Goal: Communication & Community: Answer question/provide support

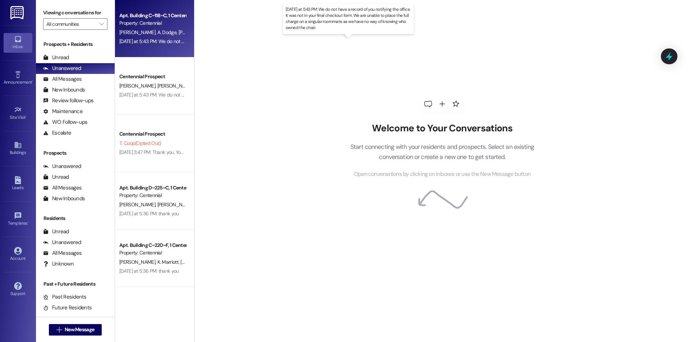
click at [172, 42] on div "Yesterday at 5:43 PM: We do not have a record of you notifying the office. It w…" at bounding box center [352, 41] width 466 height 6
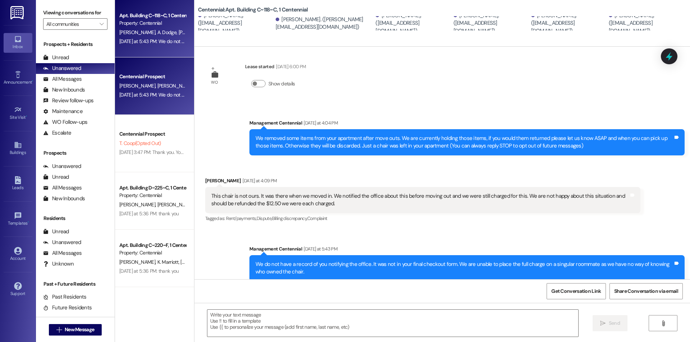
scroll to position [82, 0]
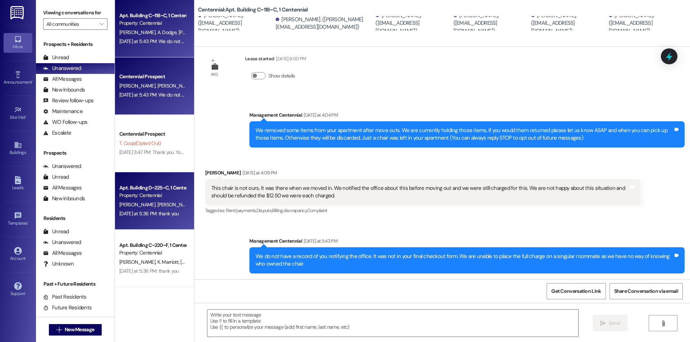
click at [154, 209] on div "[DATE] at 5:36 PM: thank you [DATE] at 5:36 PM: thank you" at bounding box center [153, 213] width 68 height 9
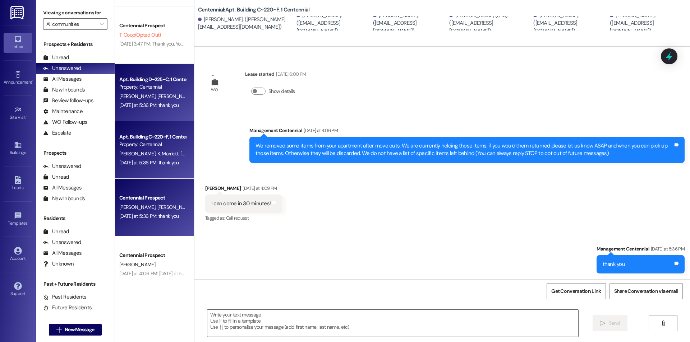
scroll to position [111, 0]
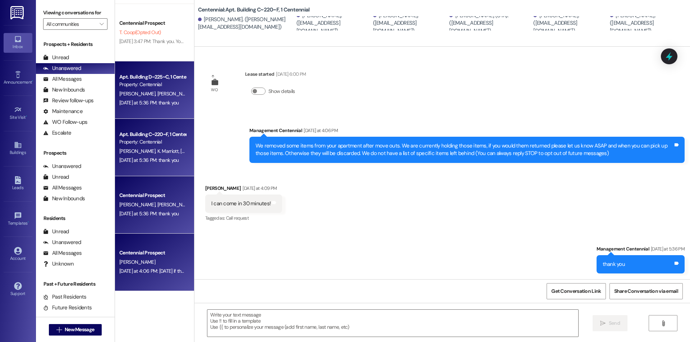
click at [163, 250] on div "Centennial Prospect" at bounding box center [152, 253] width 66 height 8
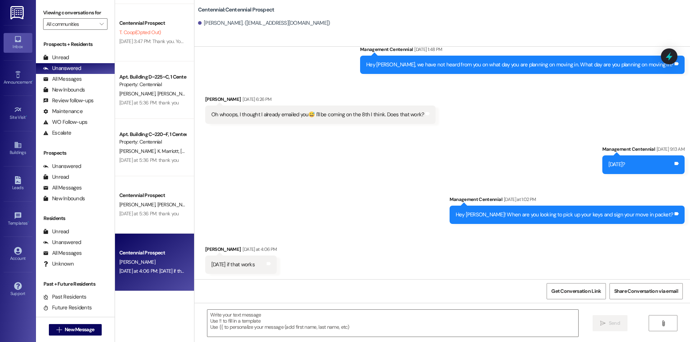
scroll to position [474, 0]
click at [321, 321] on textarea at bounding box center [392, 323] width 371 height 27
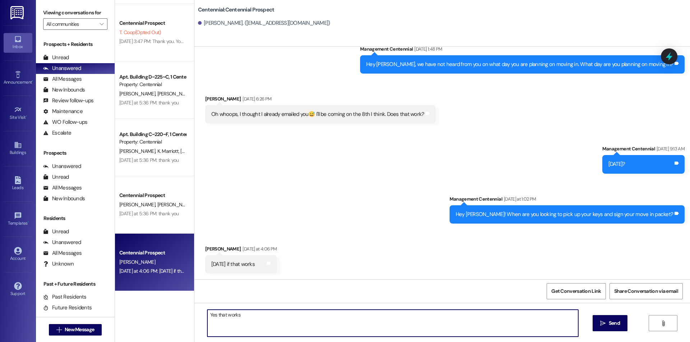
type textarea "Yes that works!"
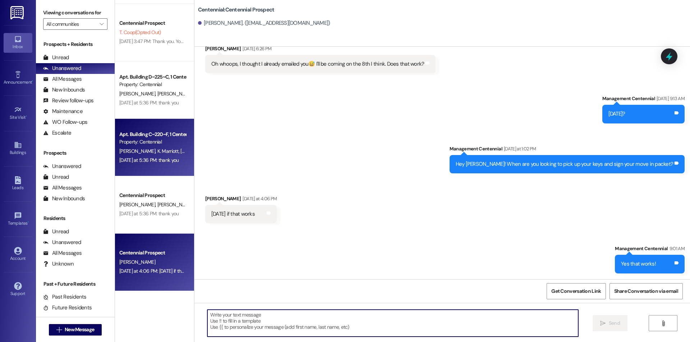
scroll to position [0, 0]
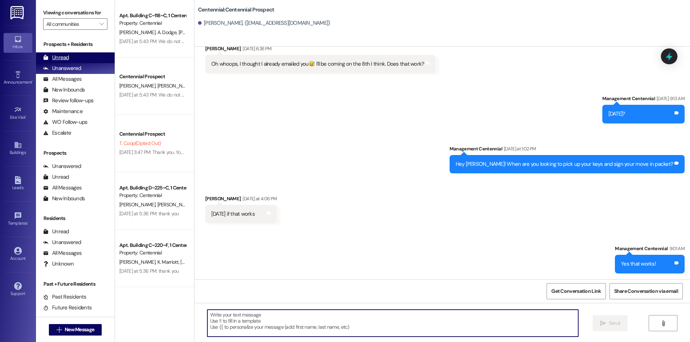
click at [93, 54] on div "Unread (0)" at bounding box center [75, 57] width 79 height 11
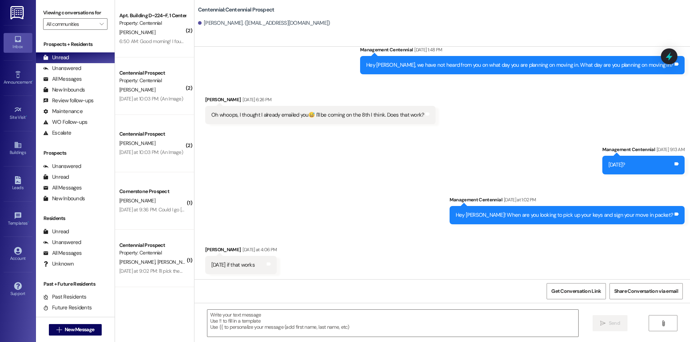
scroll to position [474, 0]
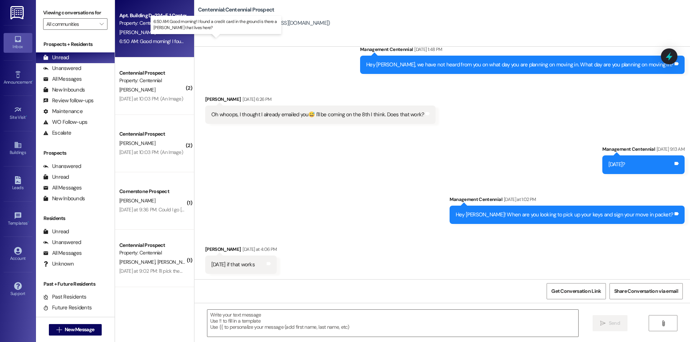
click at [149, 40] on div "6:50 AM: Good morning! I found a credit card in the ground is there a Zachary r…" at bounding box center [226, 41] width 214 height 6
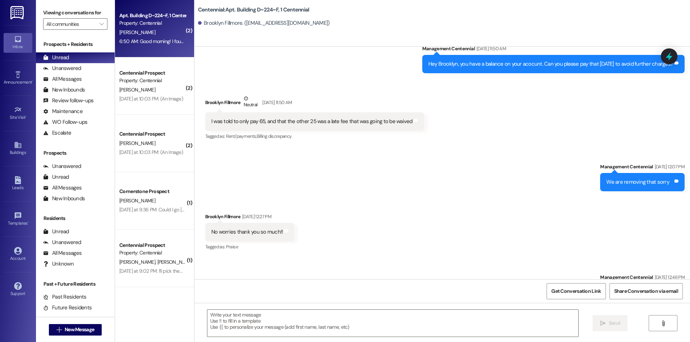
scroll to position [8160, 0]
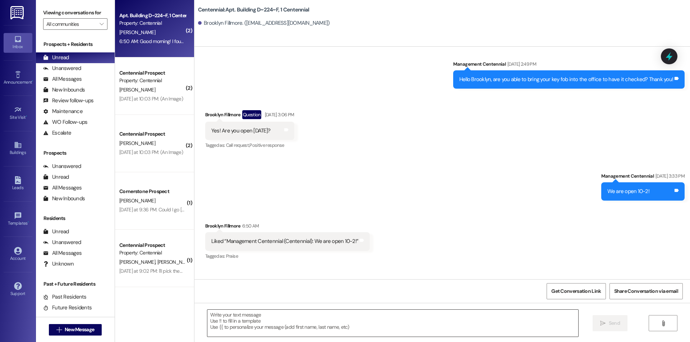
click at [244, 315] on textarea at bounding box center [392, 323] width 371 height 27
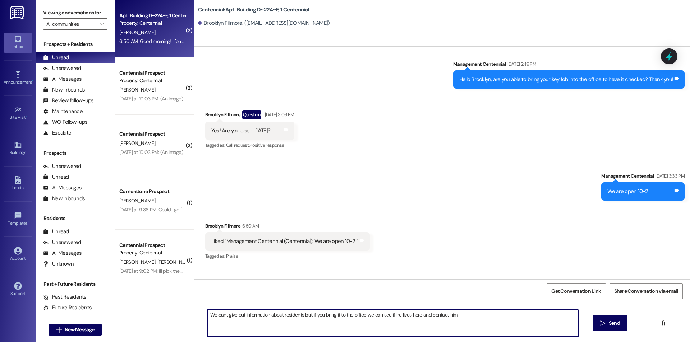
type textarea "We can't give out information about residents but if you bring it to the office…"
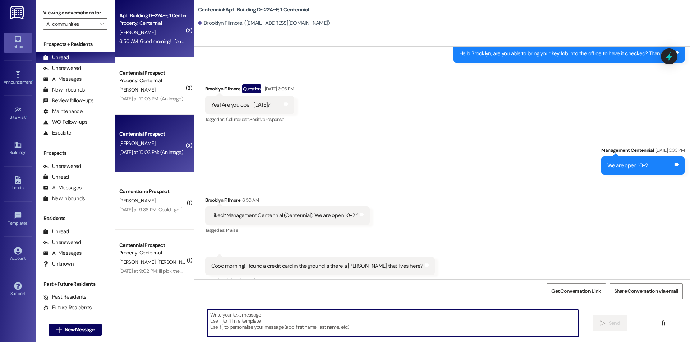
scroll to position [8210, 0]
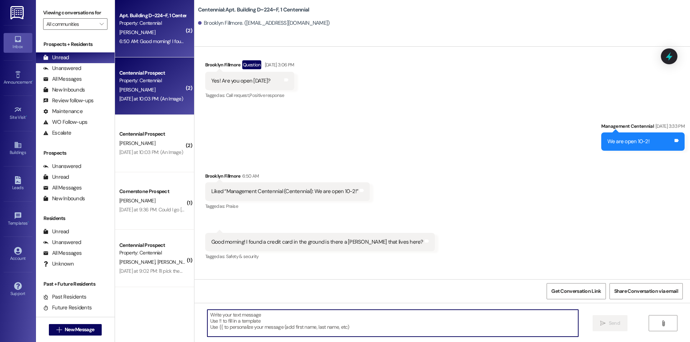
click at [149, 99] on div "Yesterday at 10:03 PM: (An Image) Yesterday at 10:03 PM: (An Image)" at bounding box center [151, 99] width 64 height 6
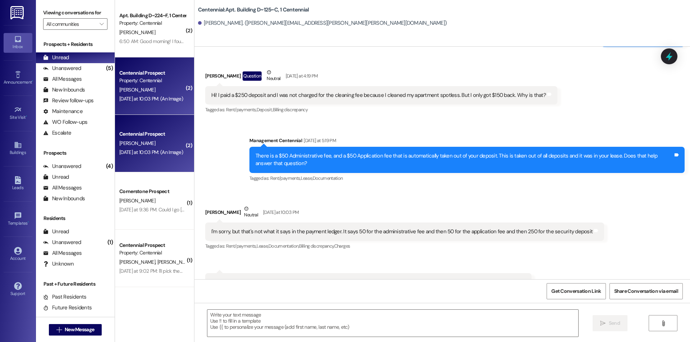
scroll to position [5187, 0]
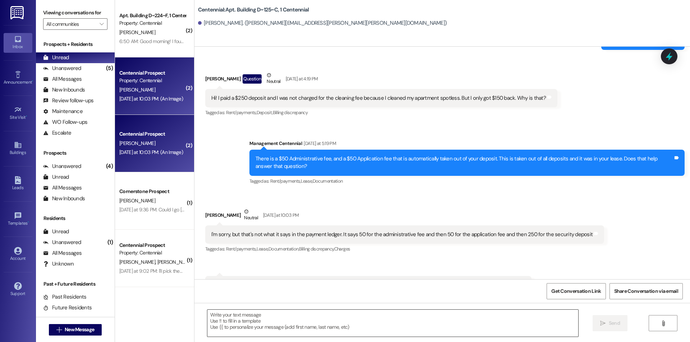
click at [321, 321] on textarea at bounding box center [392, 323] width 371 height 27
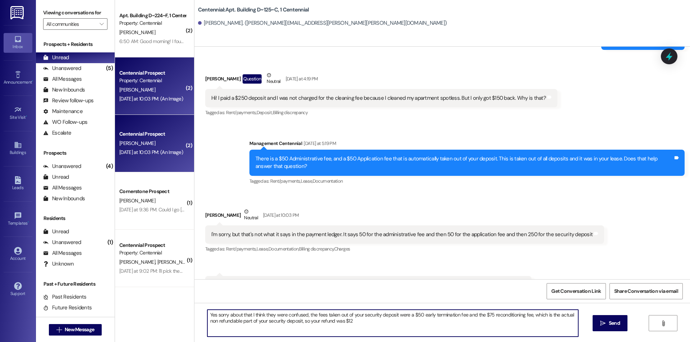
type textarea "Yes sorry about that I think they were confused, the fees taken out of your sec…"
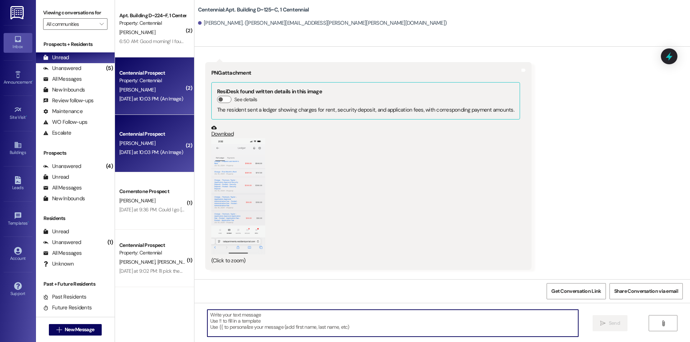
scroll to position [5424, 0]
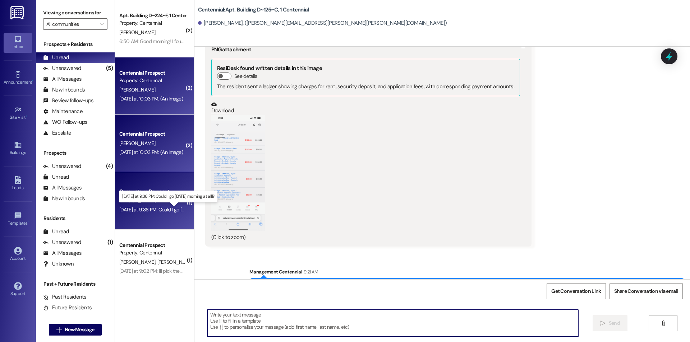
click at [147, 207] on div "Yesterday at 9:36 PM: Could I go tomorrow morning at alll? Yesterday at 9:36 PM…" at bounding box center [172, 210] width 106 height 6
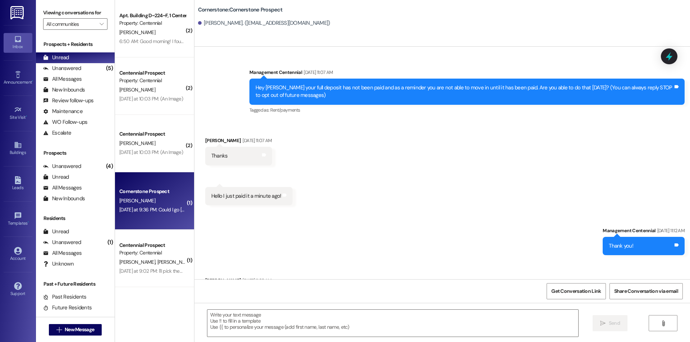
scroll to position [2693, 0]
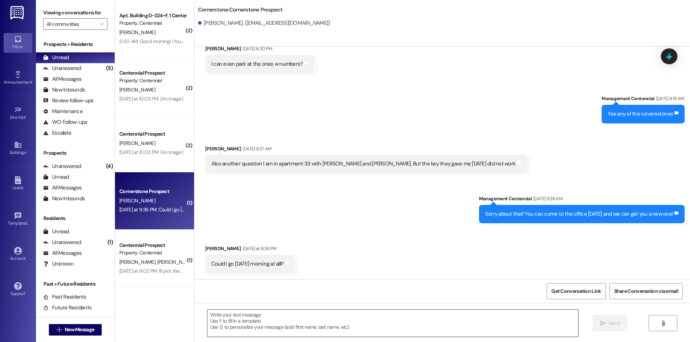
click at [451, 334] on textarea at bounding box center [392, 323] width 371 height 27
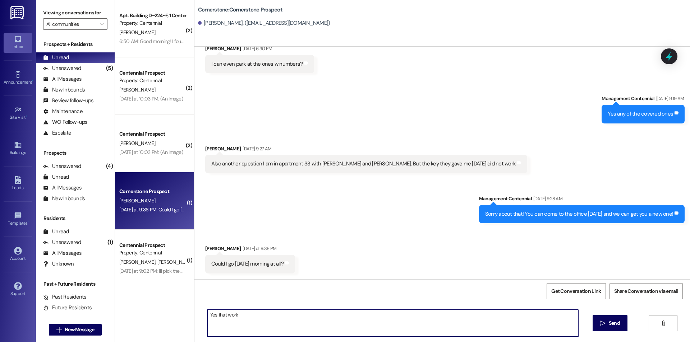
type textarea "Yes that works"
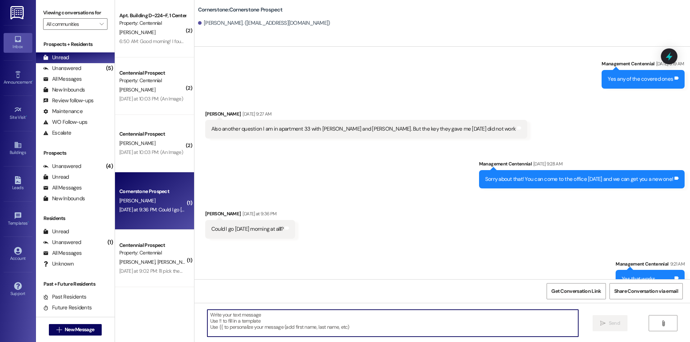
scroll to position [2743, 0]
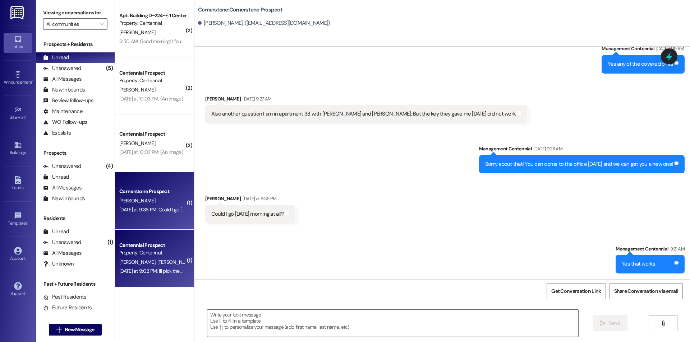
click at [135, 255] on div "Property: Centennial" at bounding box center [152, 253] width 66 height 8
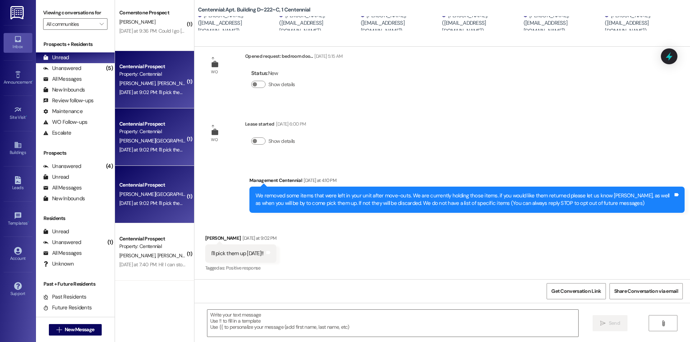
scroll to position [180, 0]
click at [320, 320] on textarea at bounding box center [392, 323] width 371 height 27
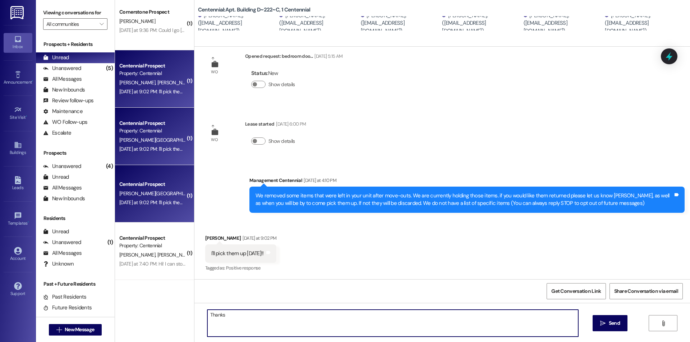
type textarea "Thanks!"
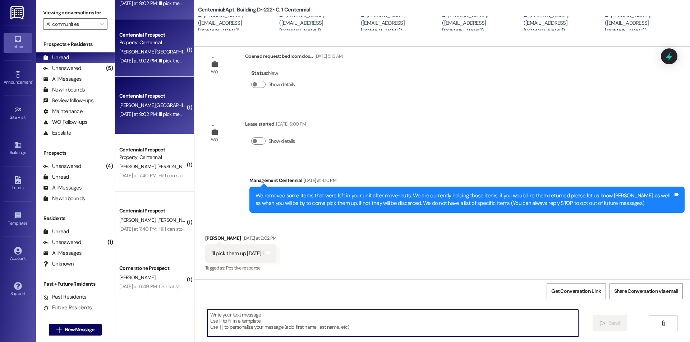
scroll to position [283, 0]
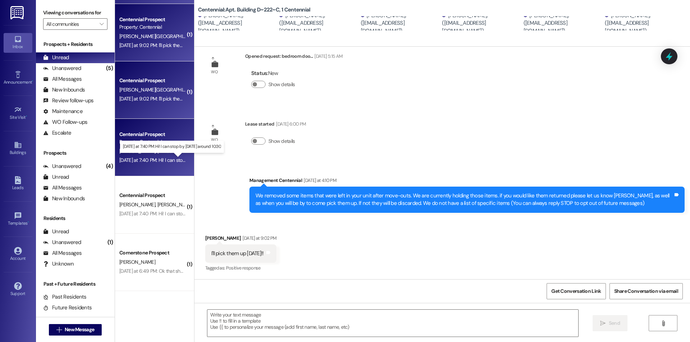
click at [161, 159] on div "Yesterday at 7:40 PM: Hi! I can stop by tomorrow around 10:30 Yesterday at 7:40…" at bounding box center [177, 160] width 116 height 6
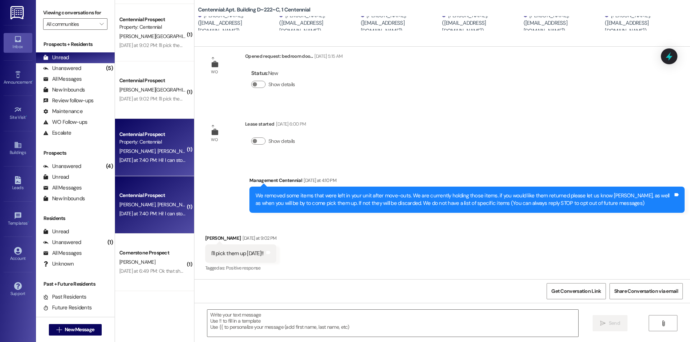
scroll to position [23, 0]
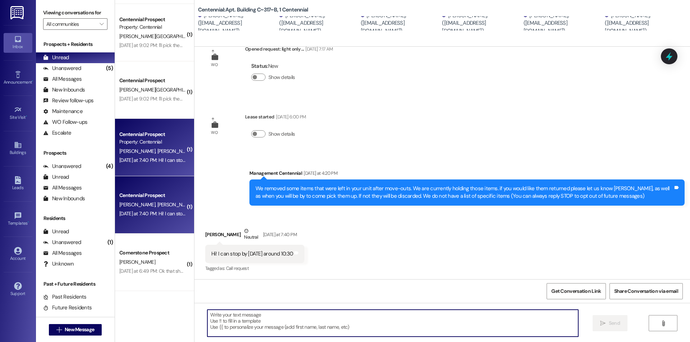
click at [299, 327] on textarea at bounding box center [392, 323] width 371 height 27
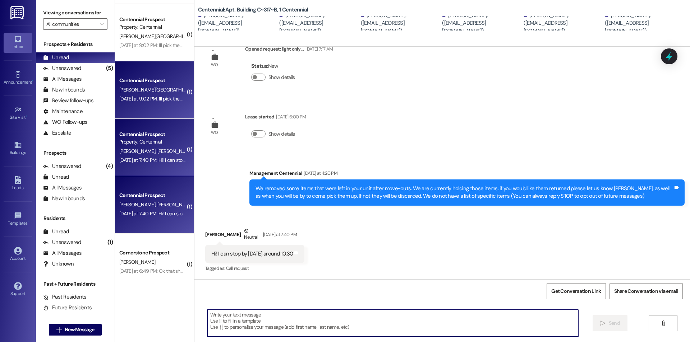
click at [161, 80] on div "Centennial Prospect" at bounding box center [152, 81] width 66 height 8
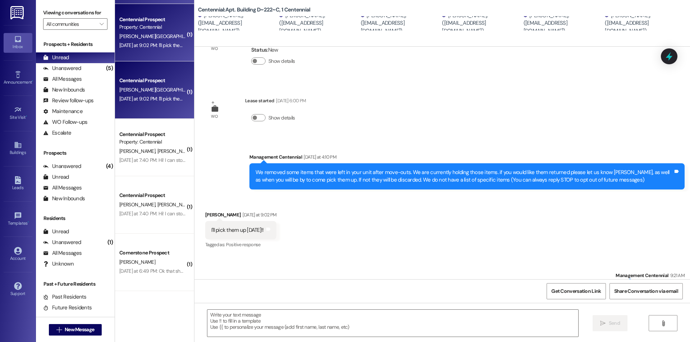
scroll to position [66, 0]
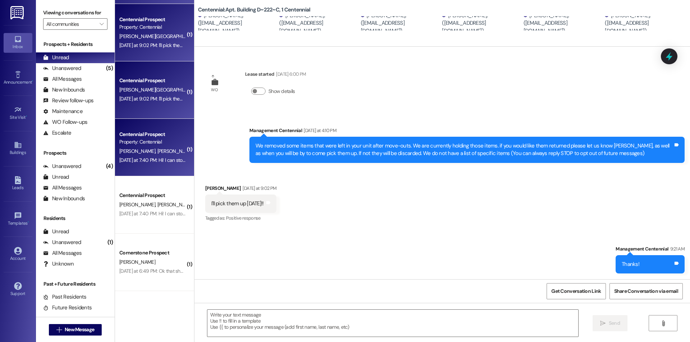
click at [157, 153] on span "A. Thompson" at bounding box center [176, 151] width 38 height 6
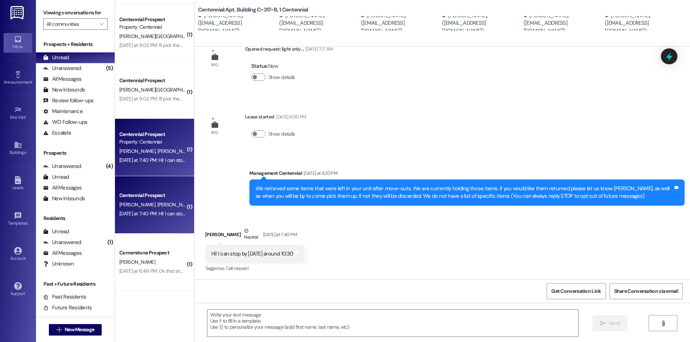
scroll to position [24, 0]
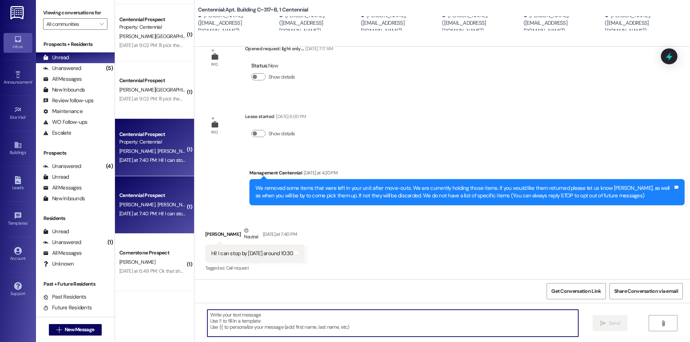
click at [345, 324] on textarea at bounding box center [392, 323] width 371 height 27
type textarea "Thanks!"
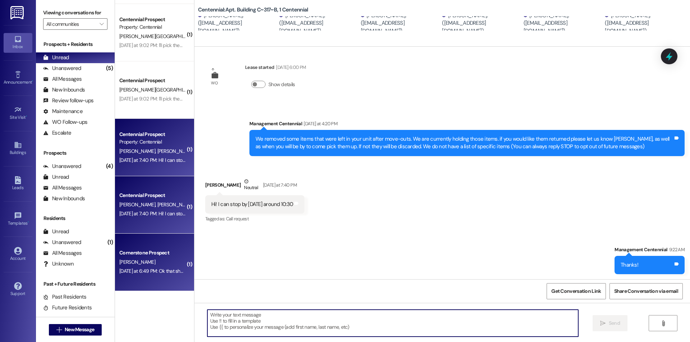
scroll to position [74, 0]
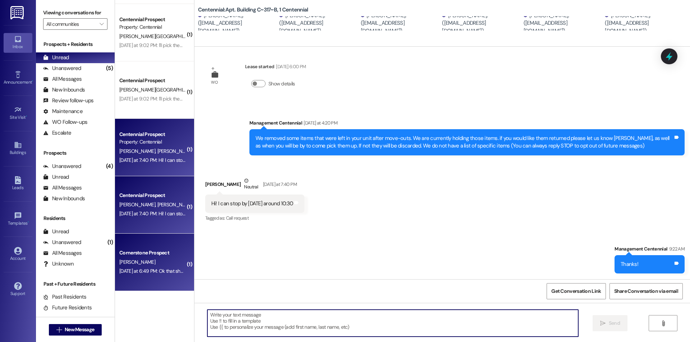
click at [166, 260] on div "M. Smith" at bounding box center [153, 262] width 68 height 9
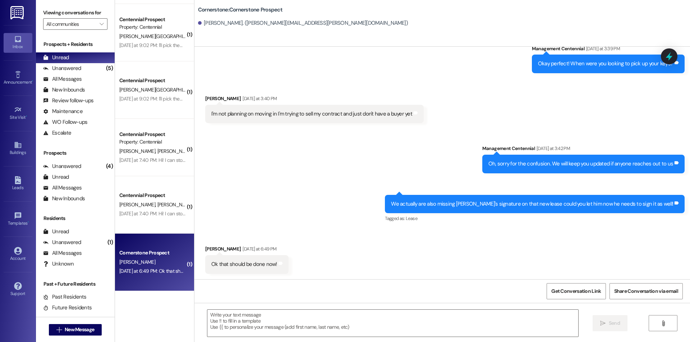
scroll to position [851, 0]
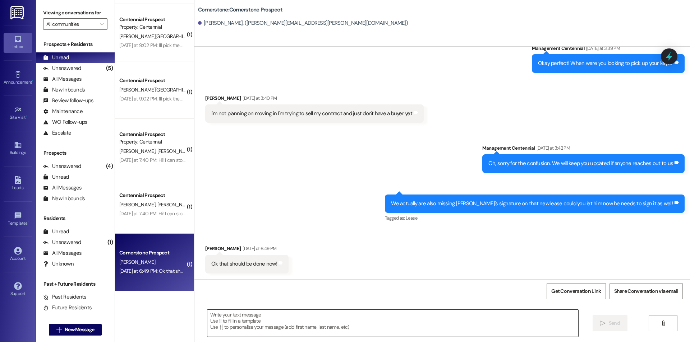
click at [299, 322] on textarea at bounding box center [392, 323] width 371 height 27
click at [232, 322] on textarea at bounding box center [392, 323] width 371 height 27
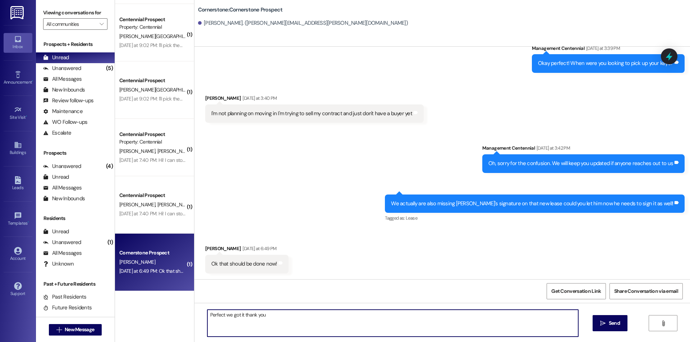
type textarea "Perfect we got it thank you!"
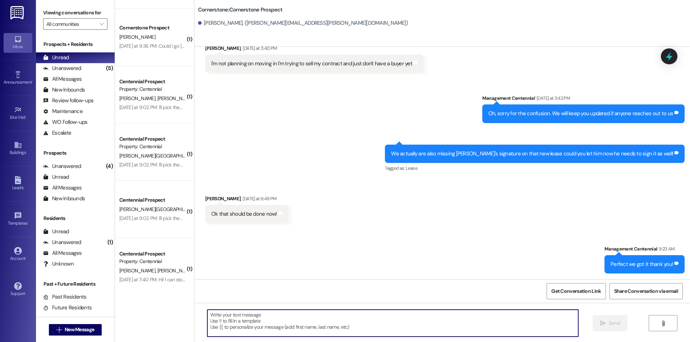
scroll to position [0, 0]
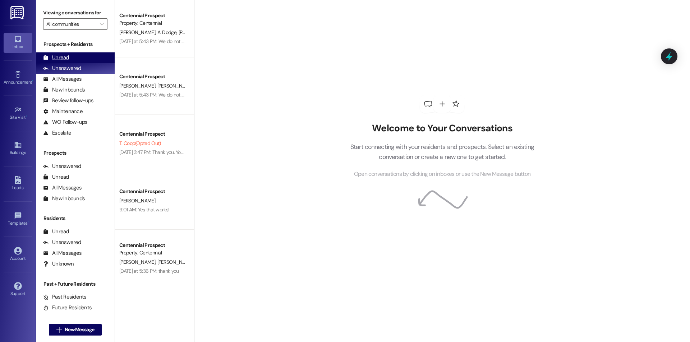
click at [102, 62] on div "Unread (0)" at bounding box center [75, 57] width 79 height 11
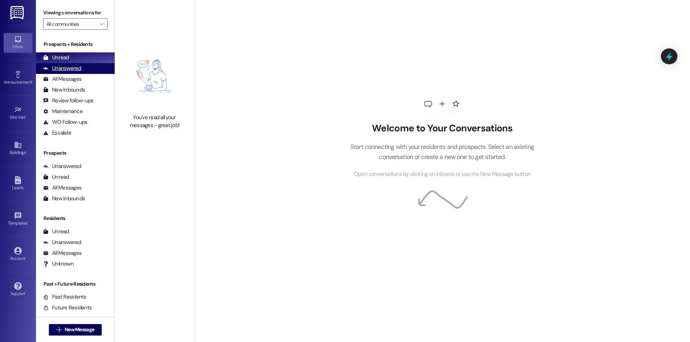
click at [93, 65] on div "Unanswered (0)" at bounding box center [75, 68] width 79 height 11
click at [93, 59] on div "Unread (0)" at bounding box center [75, 57] width 79 height 11
click at [96, 65] on div "Unanswered (0)" at bounding box center [75, 68] width 79 height 11
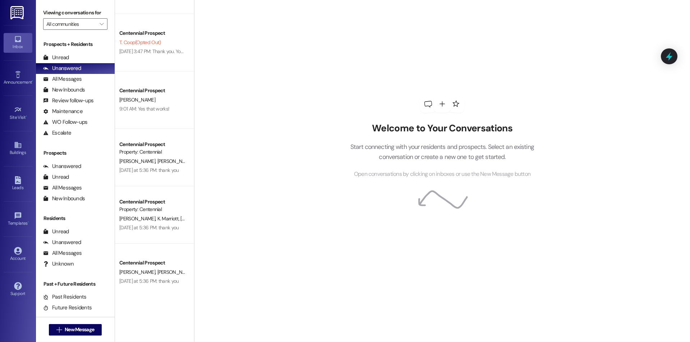
scroll to position [111, 0]
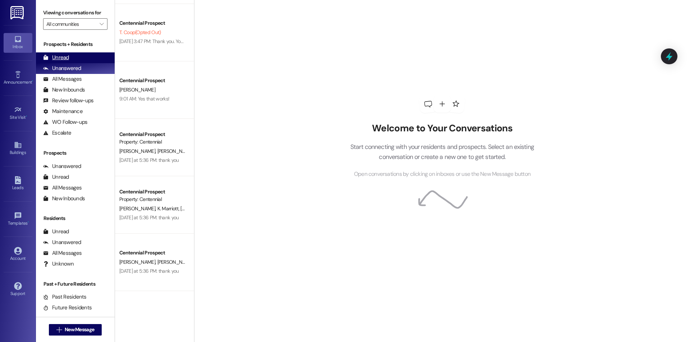
click at [77, 57] on div "Unread (0)" at bounding box center [75, 57] width 79 height 11
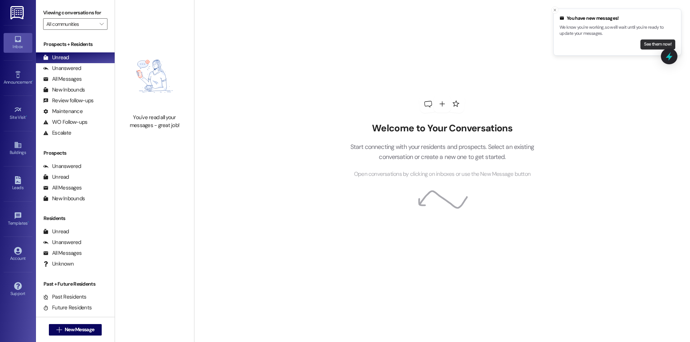
click at [650, 44] on button "See them now!" at bounding box center [657, 45] width 35 height 10
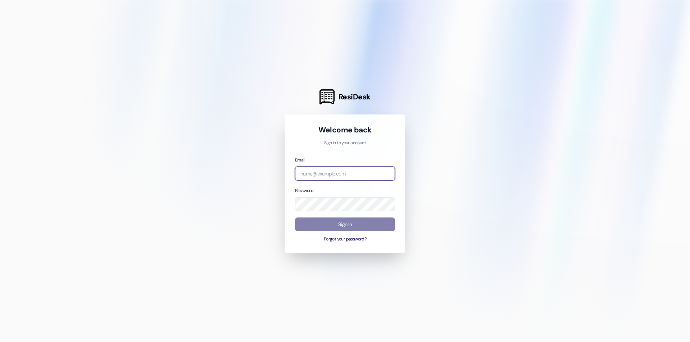
type input "[EMAIL_ADDRESS][DOMAIN_NAME]"
click at [229, 202] on div at bounding box center [345, 171] width 690 height 342
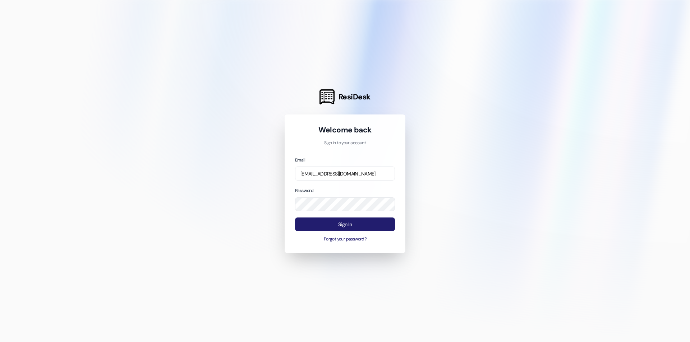
click at [308, 222] on button "Sign In" at bounding box center [345, 225] width 100 height 14
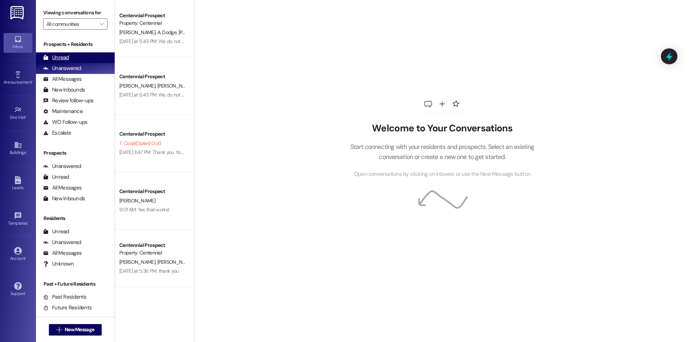
click at [81, 54] on div "Unread (0)" at bounding box center [75, 57] width 79 height 11
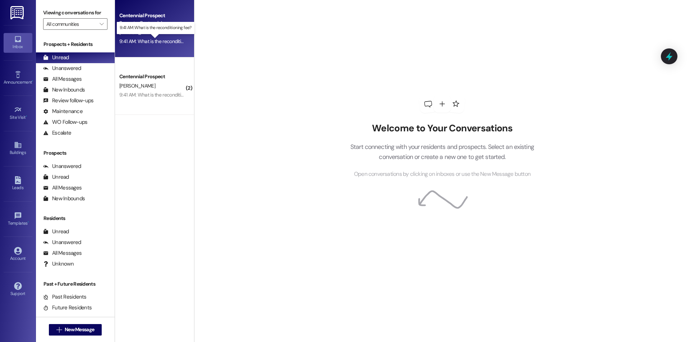
click at [157, 40] on div "9:41 AM: What is the reconditioning fee? 9:41 AM: What is the reconditioning fe…" at bounding box center [160, 41] width 83 height 6
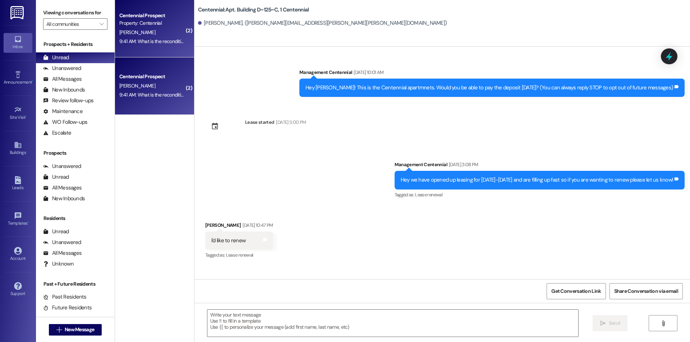
scroll to position [5546, 0]
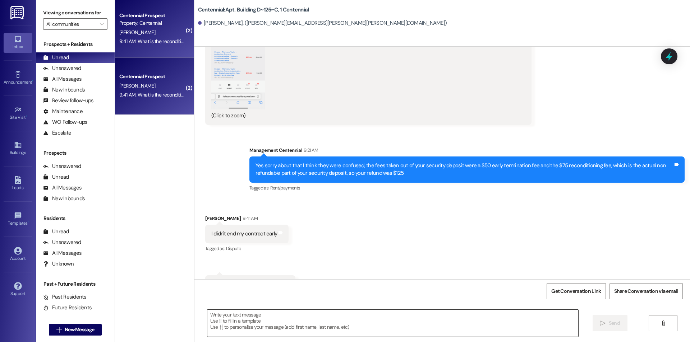
click at [309, 319] on textarea at bounding box center [392, 323] width 371 height 27
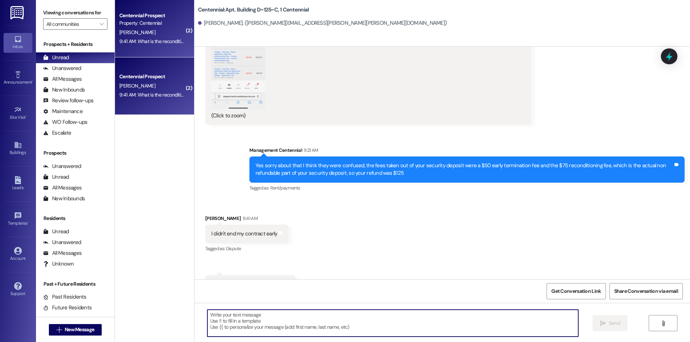
click at [430, 322] on textarea at bounding box center [392, 323] width 371 height 27
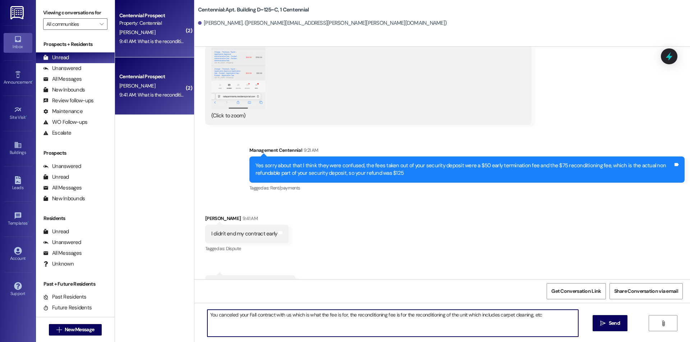
type textarea "You canceled your Fall contract with us which is what the fee is for, the recon…"
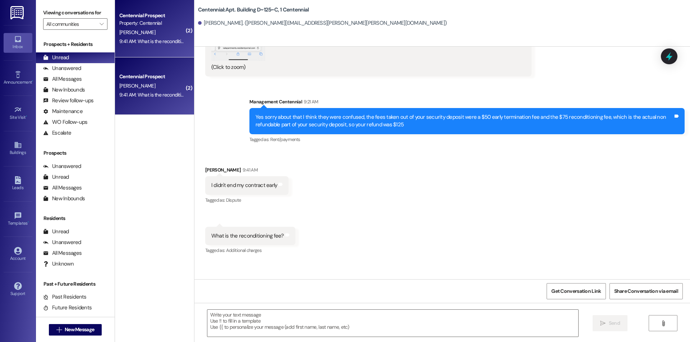
scroll to position [5596, 0]
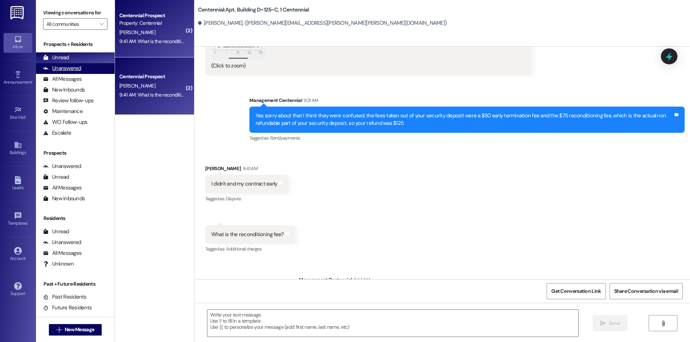
click at [80, 68] on div "Unanswered" at bounding box center [62, 69] width 38 height 8
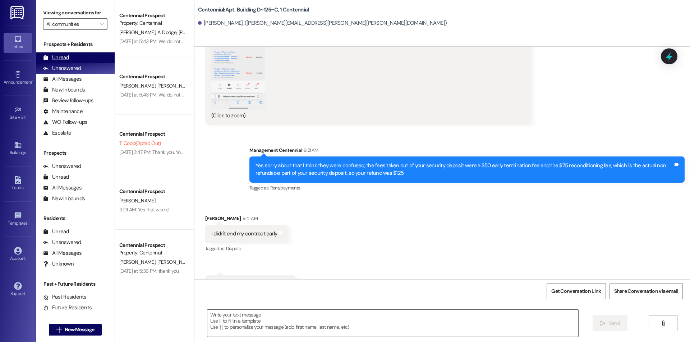
scroll to position [5546, 0]
click at [80, 58] on div "Unread (0)" at bounding box center [75, 57] width 79 height 11
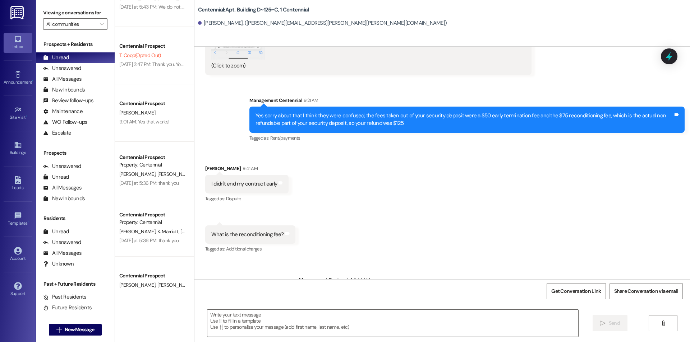
scroll to position [111, 0]
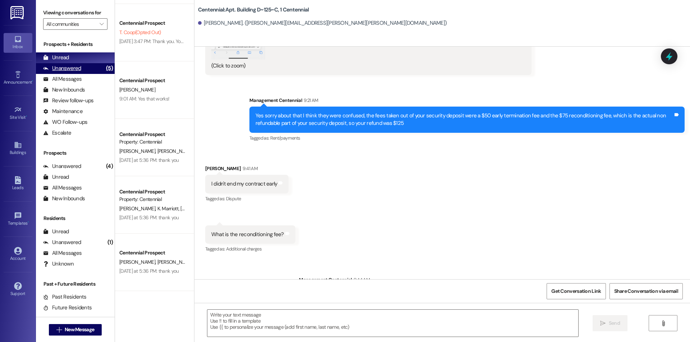
click at [81, 69] on div "Unanswered (5)" at bounding box center [75, 68] width 79 height 11
click at [82, 62] on div "Unread (0)" at bounding box center [75, 57] width 79 height 11
click at [84, 57] on div "Unread (0)" at bounding box center [75, 57] width 79 height 11
click at [93, 71] on div "Unanswered (5)" at bounding box center [75, 68] width 79 height 11
click at [93, 56] on div "Unread (0)" at bounding box center [75, 57] width 79 height 11
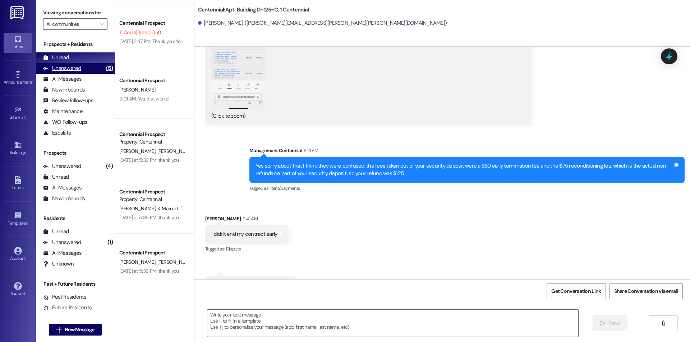
click at [90, 66] on div "Unanswered (5)" at bounding box center [75, 68] width 79 height 11
click at [90, 58] on div "Unread (0)" at bounding box center [75, 57] width 79 height 11
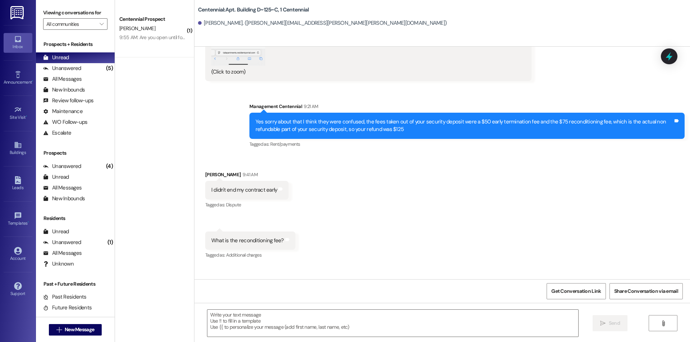
scroll to position [5596, 0]
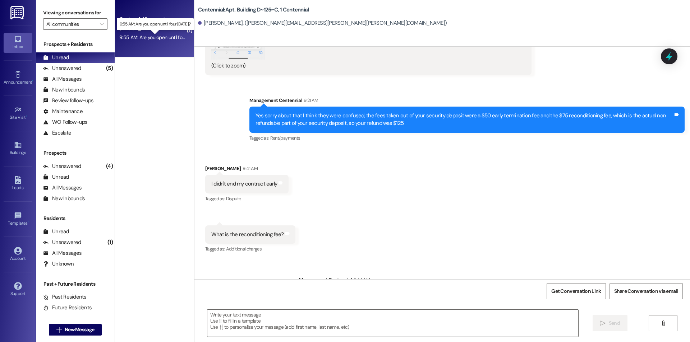
click at [169, 35] on div "9:55 AM: Are you open until four [DATE]? 9:55 AM: Are you open until four [DATE…" at bounding box center [161, 37] width 84 height 6
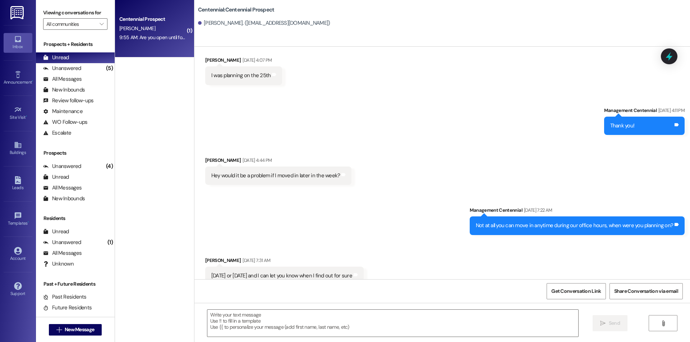
scroll to position [1326, 0]
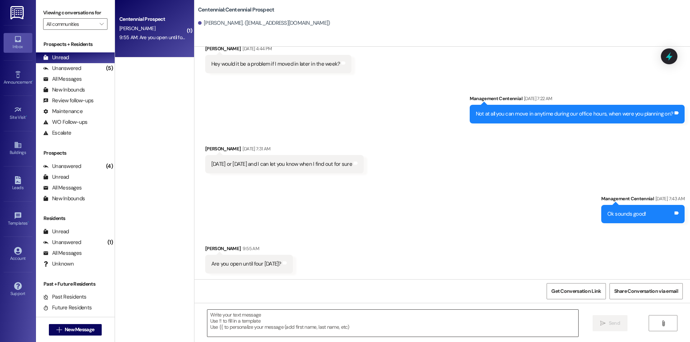
click at [371, 317] on textarea at bounding box center [392, 323] width 371 height 27
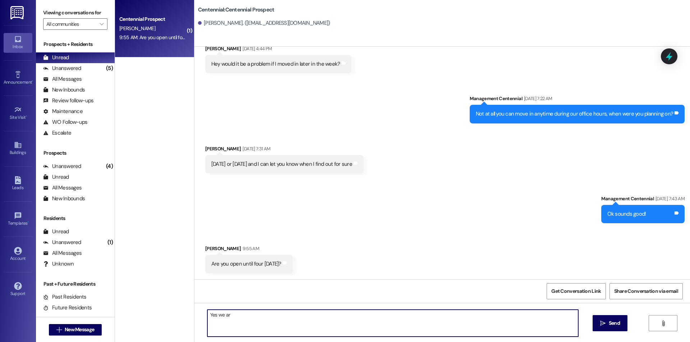
type textarea "Yes we are"
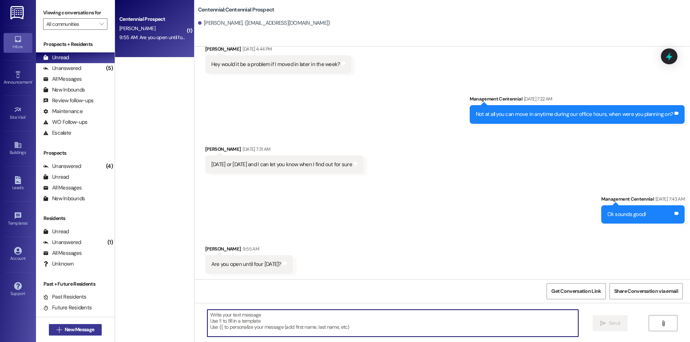
click at [65, 326] on span "New Message" at bounding box center [79, 330] width 29 height 8
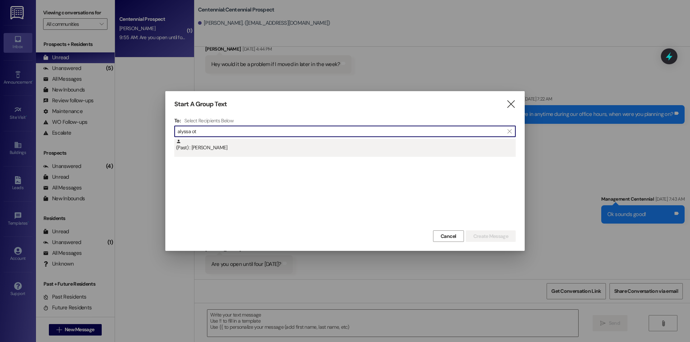
type input "alyssa ot"
click at [307, 149] on div "(Past) : [PERSON_NAME]" at bounding box center [345, 145] width 339 height 13
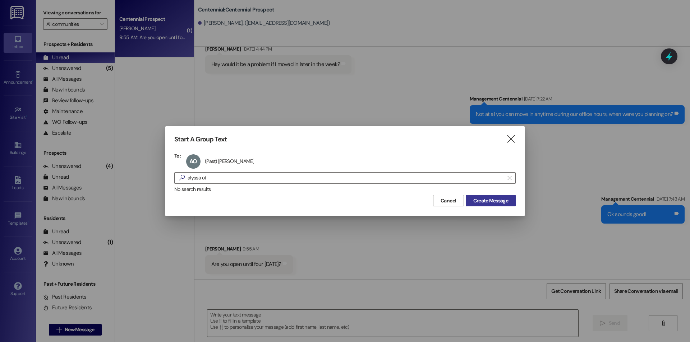
click at [469, 199] on button "Create Message" at bounding box center [490, 200] width 50 height 11
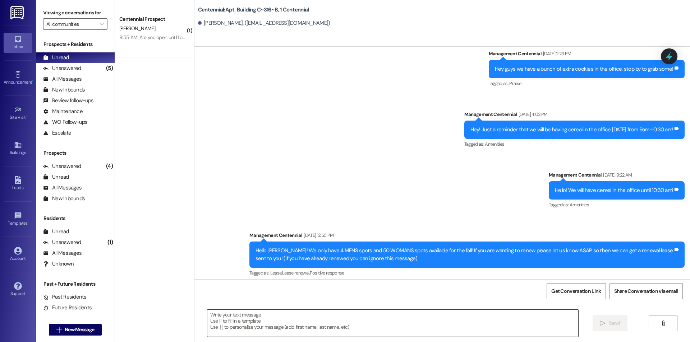
scroll to position [5651, 0]
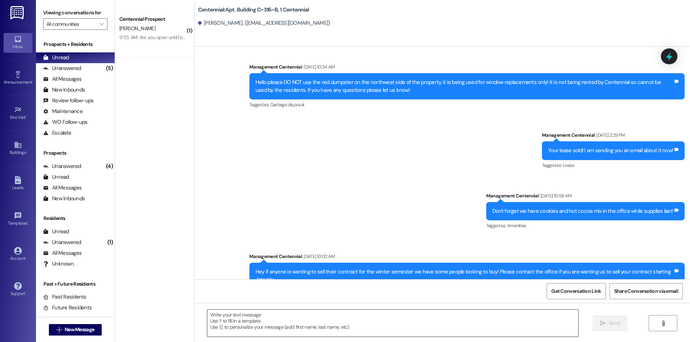
click at [369, 322] on textarea at bounding box center [392, 323] width 371 height 27
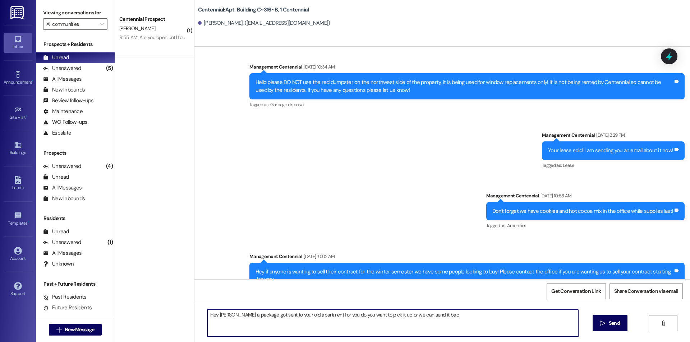
type textarea "Hey [PERSON_NAME] a package got sent to your old apartment for you do you want …"
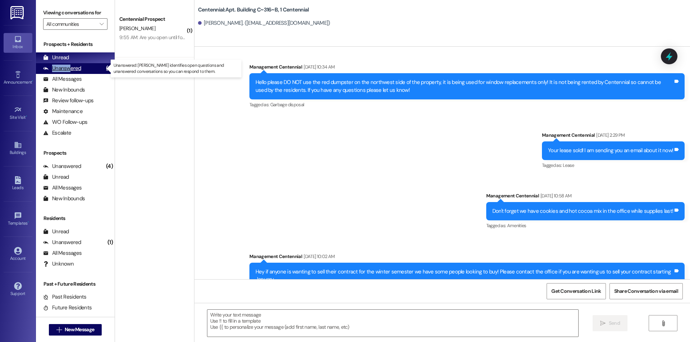
click at [70, 66] on div "Unanswered (5)" at bounding box center [75, 68] width 79 height 11
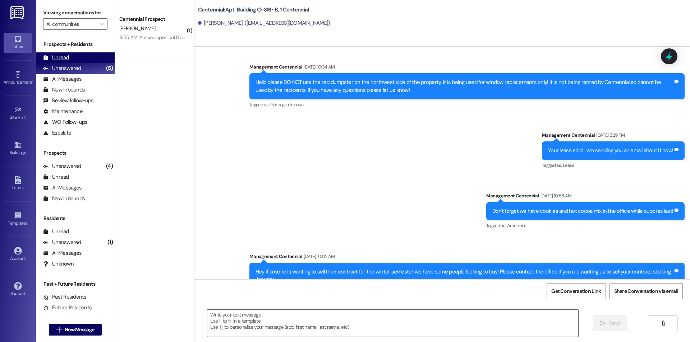
click at [71, 60] on div "Unread (0)" at bounding box center [75, 57] width 79 height 11
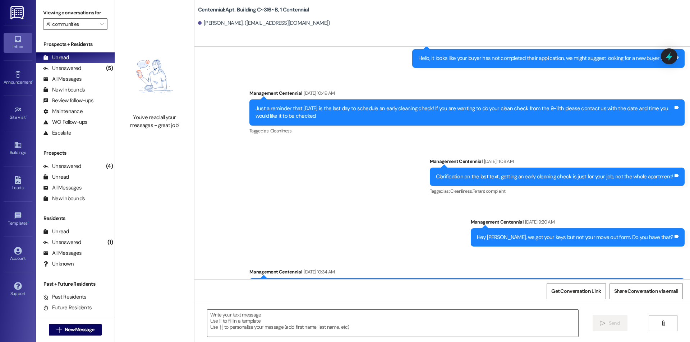
scroll to position [5712, 0]
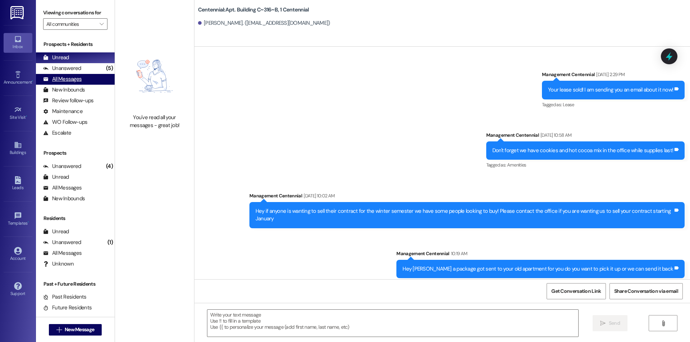
click at [73, 75] on div "All Messages (undefined)" at bounding box center [75, 79] width 79 height 11
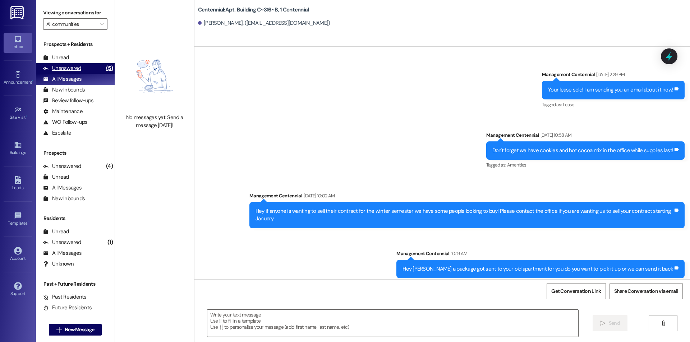
click at [73, 67] on div "Unanswered" at bounding box center [62, 69] width 38 height 8
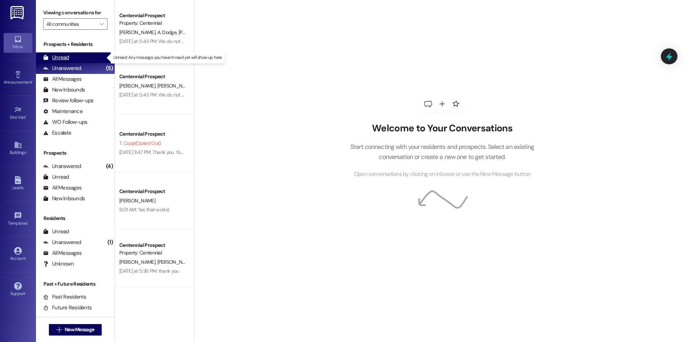
click at [72, 59] on div "Unread (0)" at bounding box center [75, 57] width 79 height 11
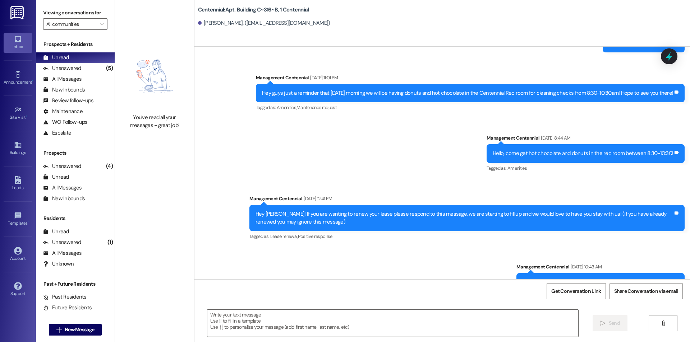
scroll to position [809, 0]
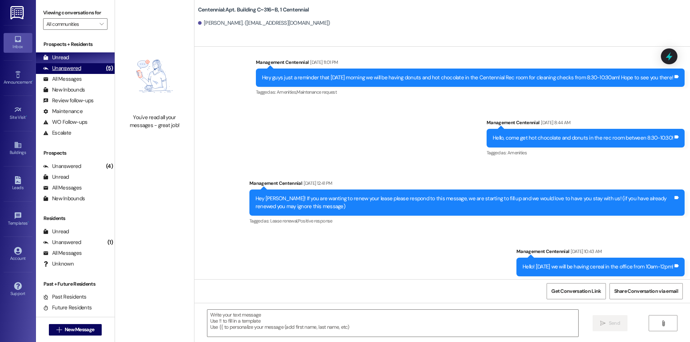
click at [74, 61] on div "Unread (0)" at bounding box center [75, 57] width 79 height 11
click at [75, 66] on div "Unanswered" at bounding box center [62, 69] width 38 height 8
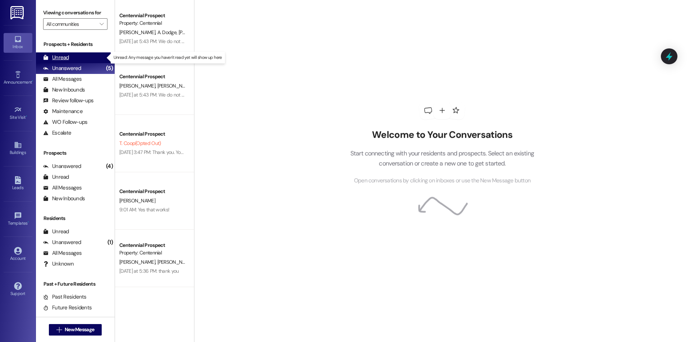
click at [75, 60] on div "Unread (0)" at bounding box center [75, 57] width 79 height 11
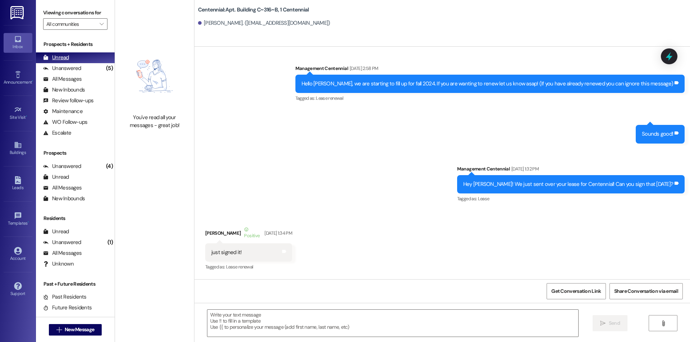
scroll to position [522, 0]
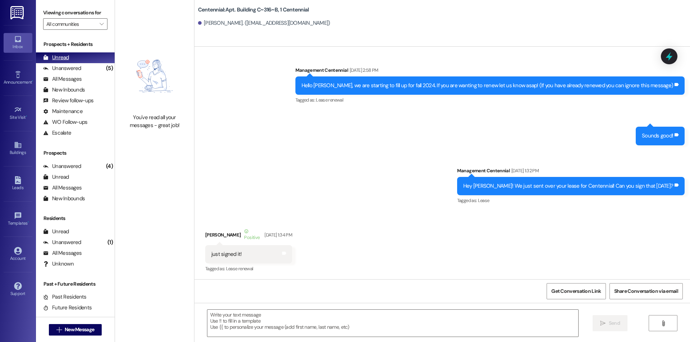
click at [96, 70] on div "Unanswered (5)" at bounding box center [75, 68] width 79 height 11
click at [95, 55] on div "Unread (0)" at bounding box center [75, 57] width 79 height 11
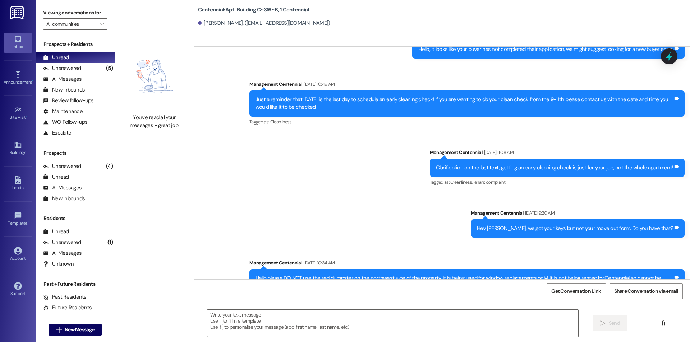
scroll to position [5712, 0]
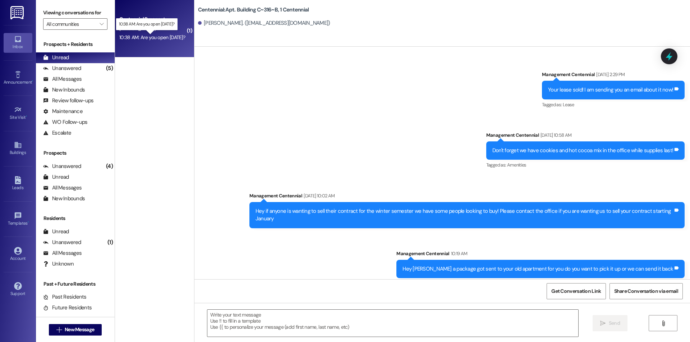
click at [144, 35] on div "10:38 AM: Are you open [DATE]? 10:38 AM: Are you open [DATE]?" at bounding box center [152, 37] width 66 height 6
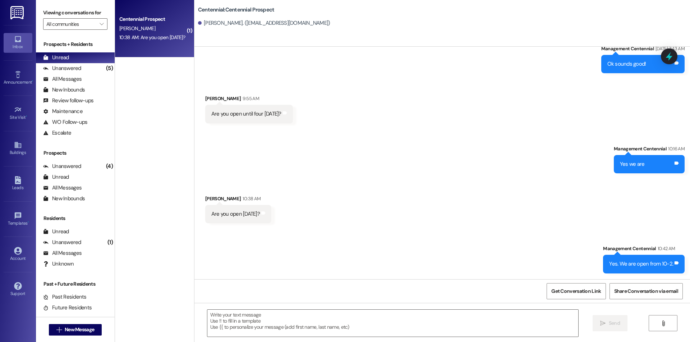
scroll to position [1476, 0]
click at [72, 72] on div "Unanswered" at bounding box center [62, 69] width 38 height 8
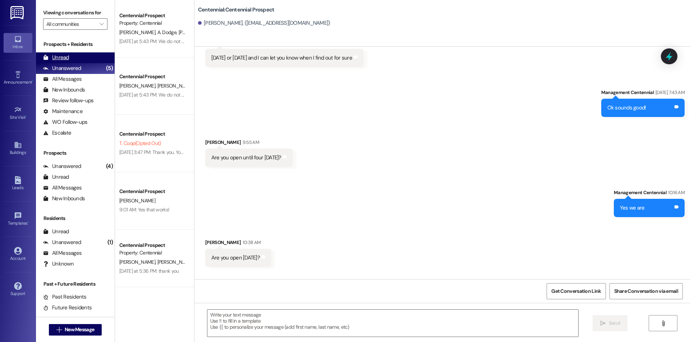
scroll to position [1426, 0]
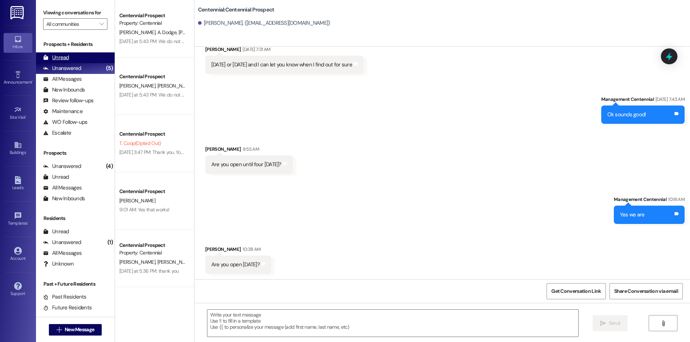
click at [72, 56] on div "Unread (0)" at bounding box center [75, 57] width 79 height 11
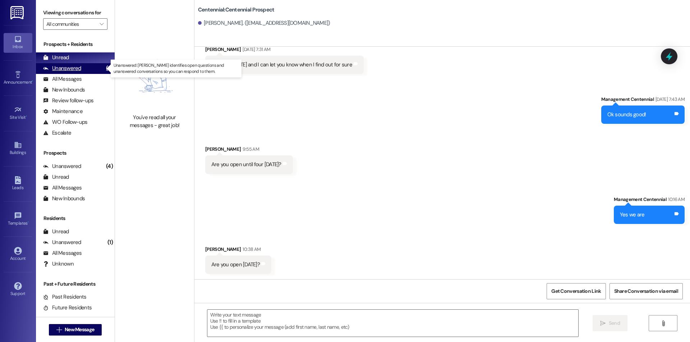
click at [104, 64] on div "(5)" at bounding box center [109, 68] width 10 height 11
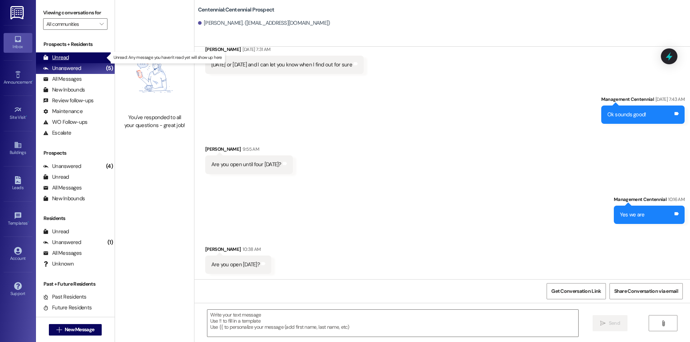
click at [97, 56] on div "Unread (0)" at bounding box center [75, 57] width 79 height 11
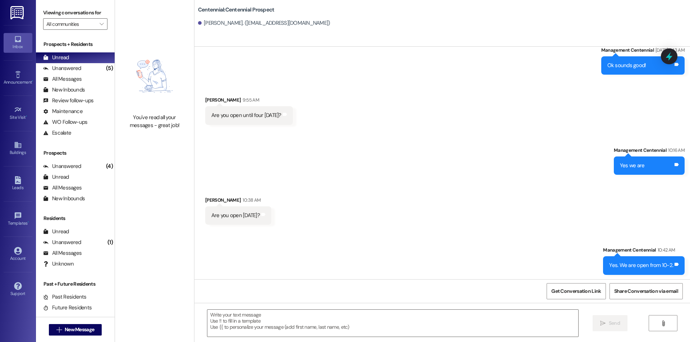
scroll to position [1476, 0]
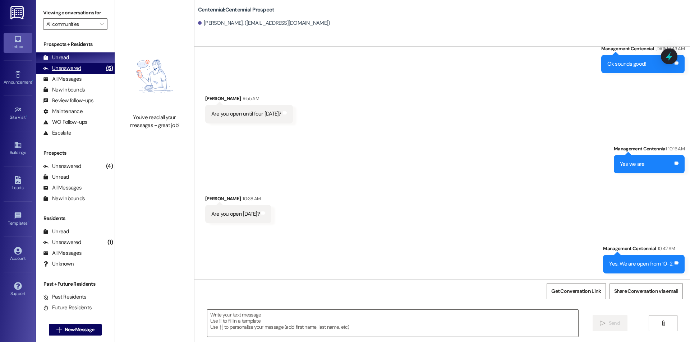
click at [94, 70] on div "Unanswered (5)" at bounding box center [75, 68] width 79 height 11
click at [90, 56] on div "Unread (0)" at bounding box center [75, 57] width 79 height 11
click at [88, 328] on span "New Message" at bounding box center [79, 330] width 29 height 8
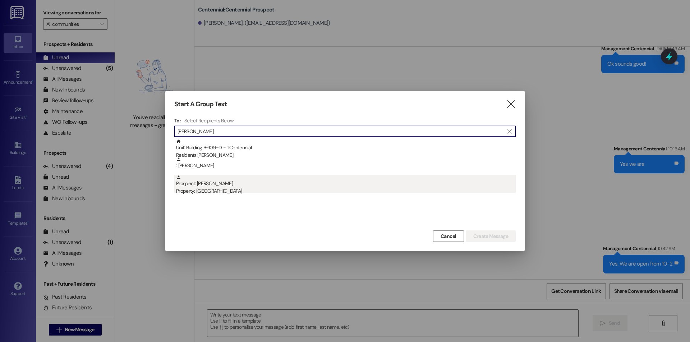
type input "[PERSON_NAME]"
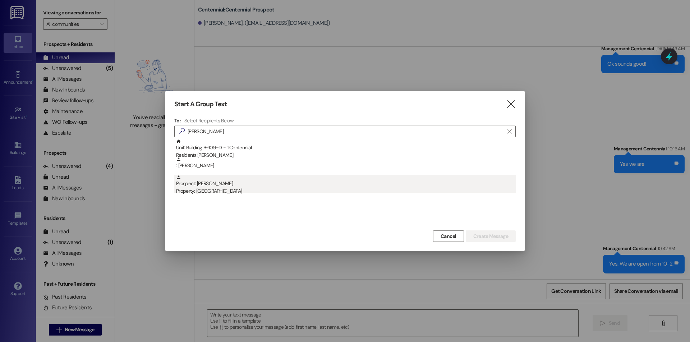
click at [227, 183] on div "Prospect: [PERSON_NAME] Property: [GEOGRAPHIC_DATA]" at bounding box center [345, 185] width 339 height 20
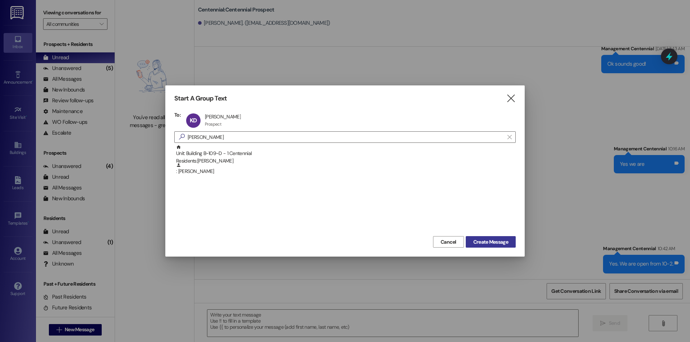
click at [485, 240] on span "Create Message" at bounding box center [490, 242] width 35 height 8
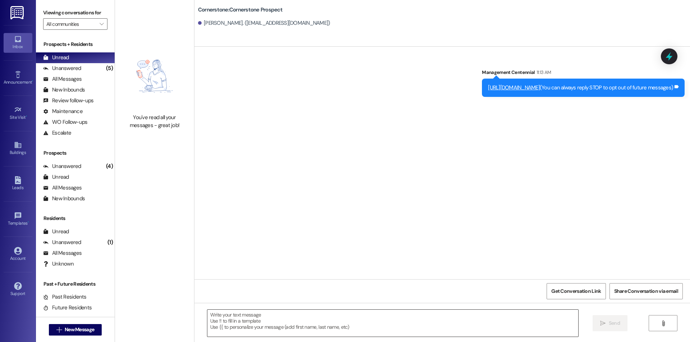
scroll to position [0, 0]
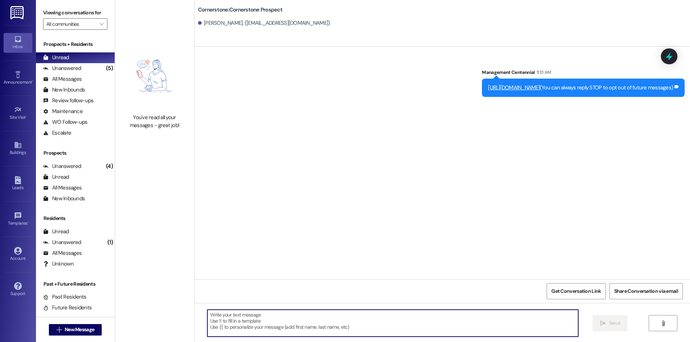
click at [439, 332] on textarea at bounding box center [392, 323] width 371 height 27
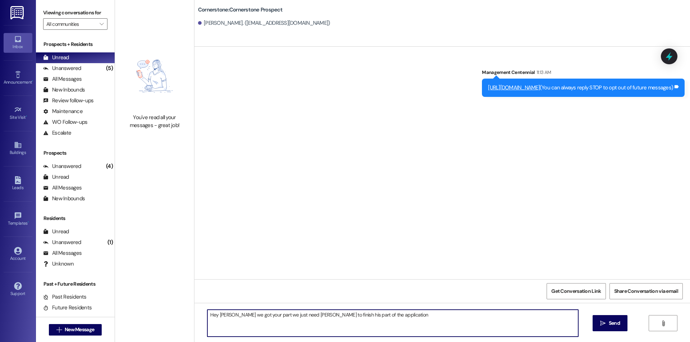
type textarea "Hey [PERSON_NAME] we got your part we just need [PERSON_NAME] to finish his par…"
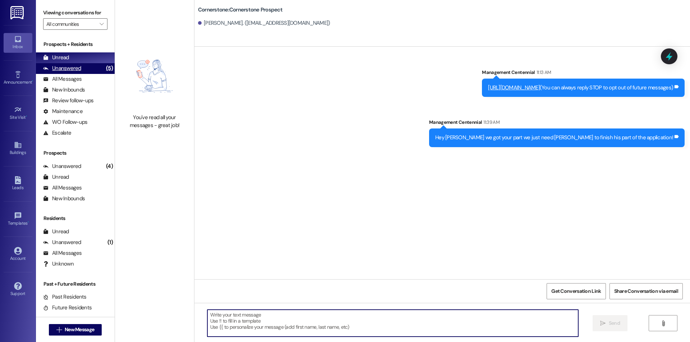
click at [93, 68] on div "Unanswered (5)" at bounding box center [75, 68] width 79 height 11
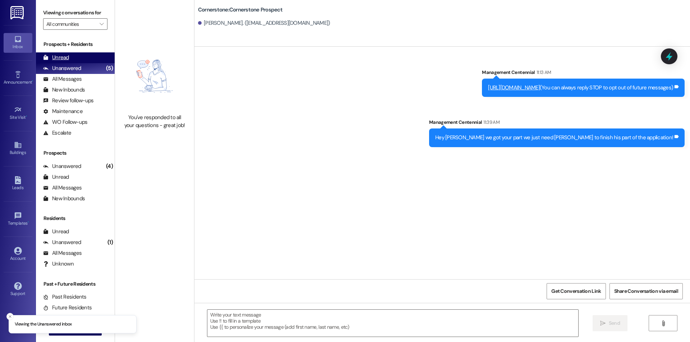
click at [93, 59] on div "Unread (0)" at bounding box center [75, 57] width 79 height 11
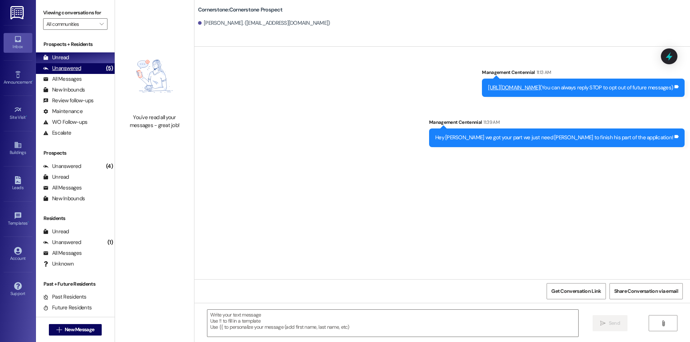
click at [83, 67] on div "Unanswered (5)" at bounding box center [75, 68] width 79 height 11
drag, startPoint x: 83, startPoint y: 59, endPoint x: 85, endPoint y: 47, distance: 12.0
click at [83, 58] on div "Unread (0)" at bounding box center [75, 57] width 79 height 11
click at [77, 69] on div "Unanswered" at bounding box center [62, 69] width 38 height 8
click at [77, 56] on div "Unread (0)" at bounding box center [75, 57] width 79 height 11
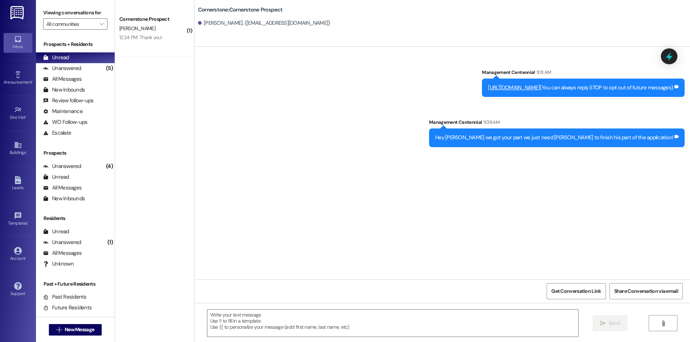
click at [153, 40] on div "12:24 PM: Thank you! 12:24 PM: Thank you!" at bounding box center [140, 37] width 43 height 6
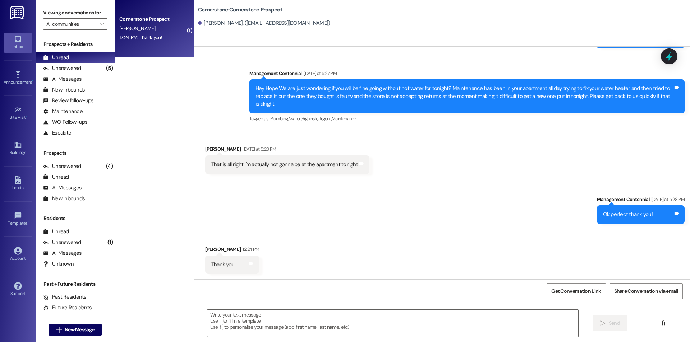
scroll to position [1871, 0]
click at [374, 314] on textarea at bounding box center [392, 323] width 371 height 27
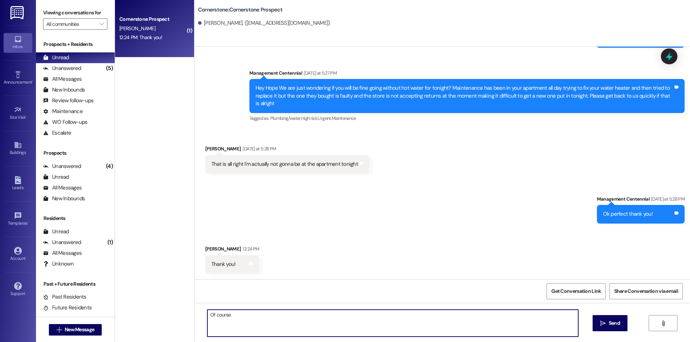
type textarea "Of course!"
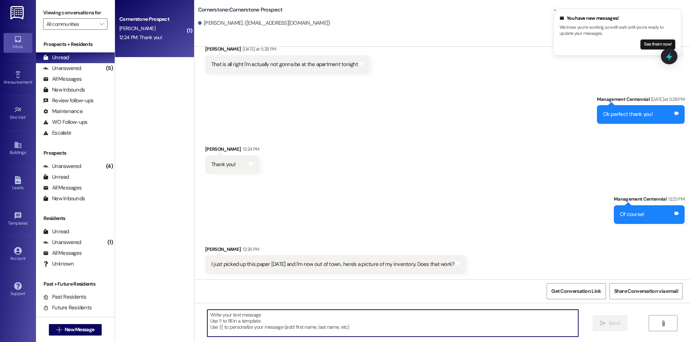
scroll to position [1972, 0]
click at [647, 42] on button "See them now!" at bounding box center [657, 45] width 35 height 10
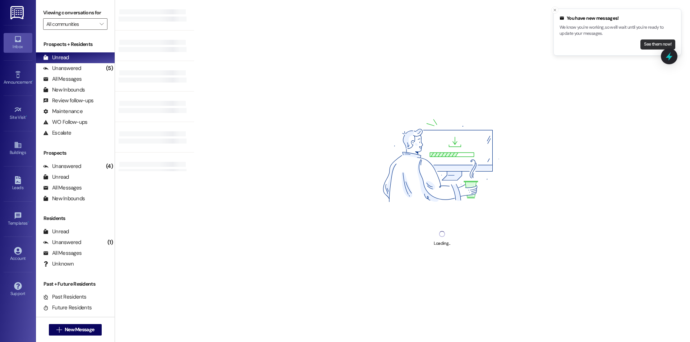
drag, startPoint x: 642, startPoint y: 38, endPoint x: 649, endPoint y: 40, distance: 6.4
click at [643, 38] on div "You have new messages! We know you're working, so we'll wait until you're ready…" at bounding box center [617, 32] width 116 height 35
click at [649, 40] on button "See them now!" at bounding box center [657, 45] width 35 height 10
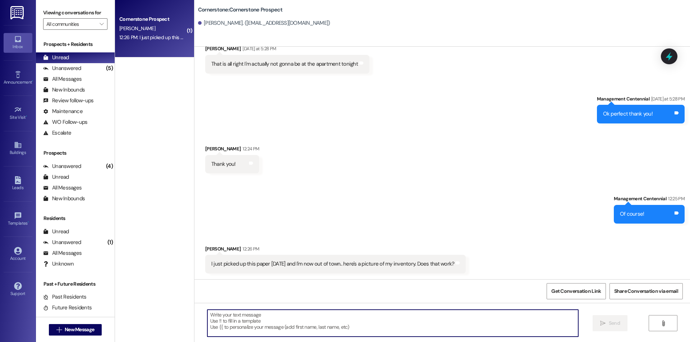
click at [445, 325] on textarea at bounding box center [392, 323] width 371 height 27
click at [354, 326] on textarea at bounding box center [392, 323] width 371 height 27
type textarea "Yes,"
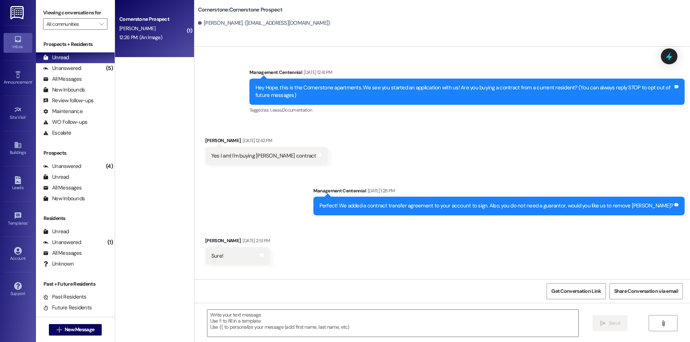
scroll to position [2108, 0]
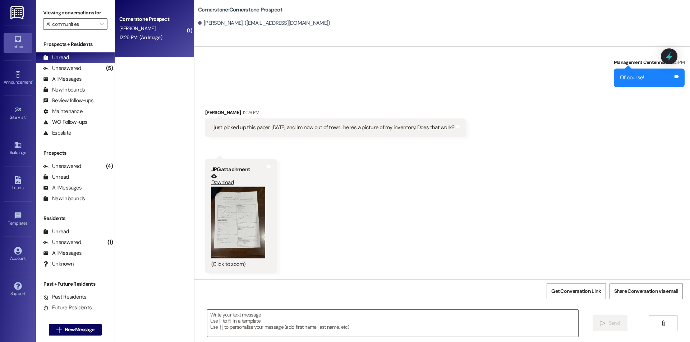
click at [244, 224] on button "Zoom image" at bounding box center [238, 223] width 54 height 72
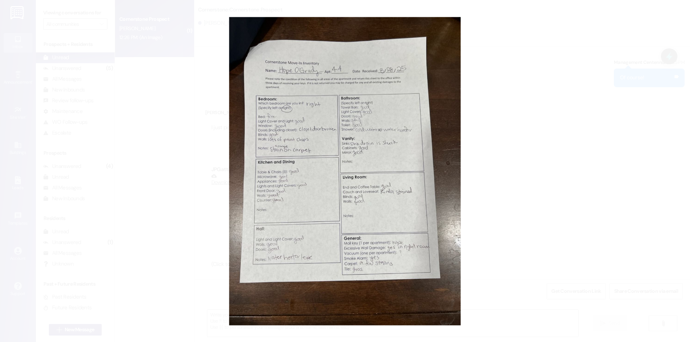
click at [575, 194] on button "Unzoom image" at bounding box center [345, 171] width 690 height 342
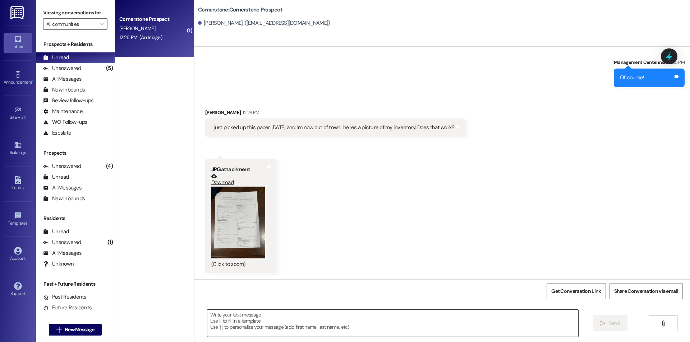
click at [372, 332] on textarea at bounding box center [392, 323] width 371 height 27
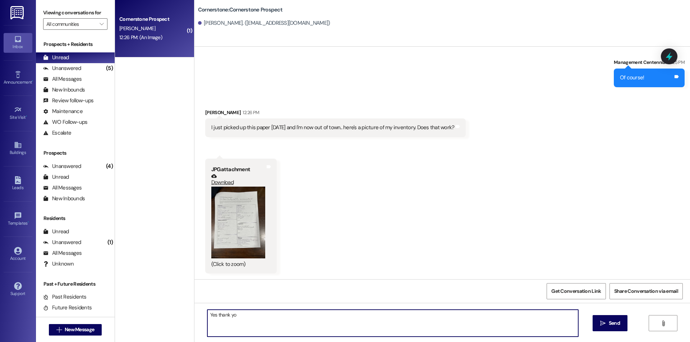
type textarea "Yes thank you"
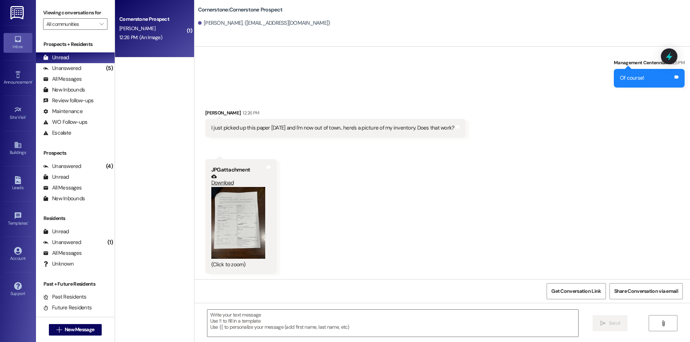
click at [222, 184] on link "Download" at bounding box center [238, 180] width 54 height 13
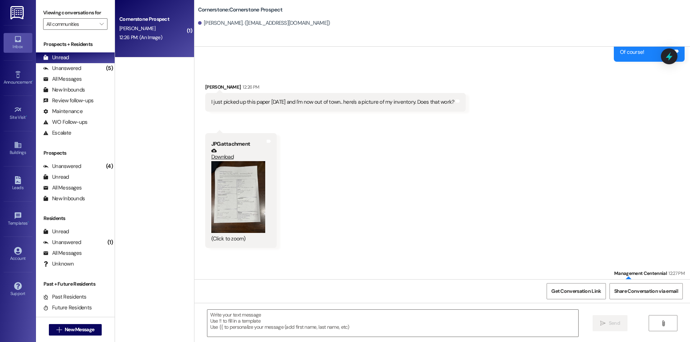
scroll to position [2158, 0]
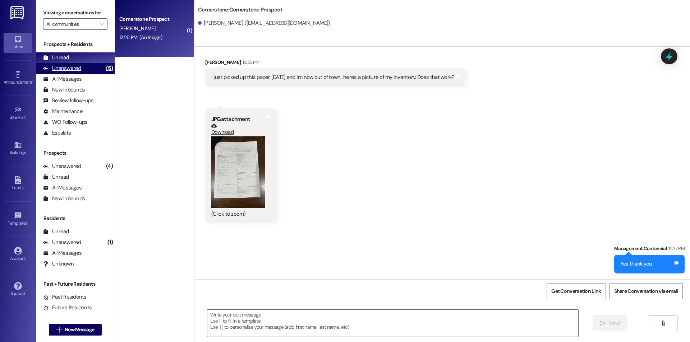
click at [93, 65] on div "Unanswered (5)" at bounding box center [75, 68] width 79 height 11
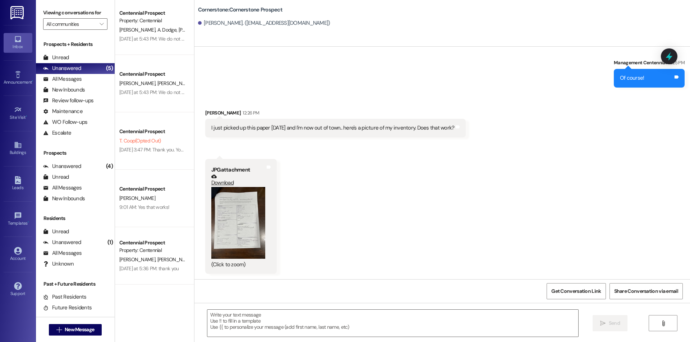
scroll to position [0, 0]
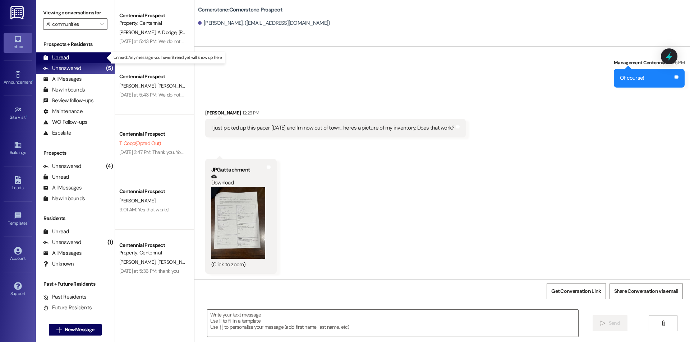
click at [94, 56] on div "Unread (0)" at bounding box center [75, 57] width 79 height 11
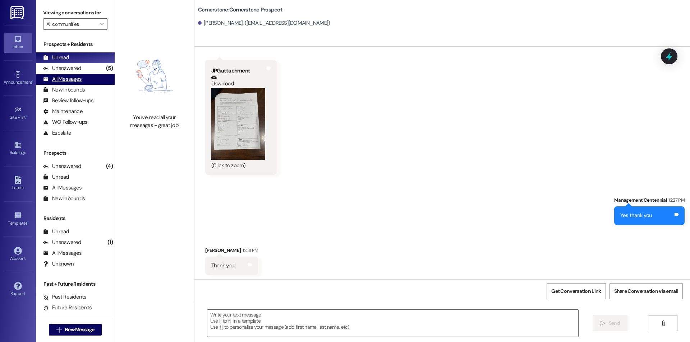
scroll to position [2208, 0]
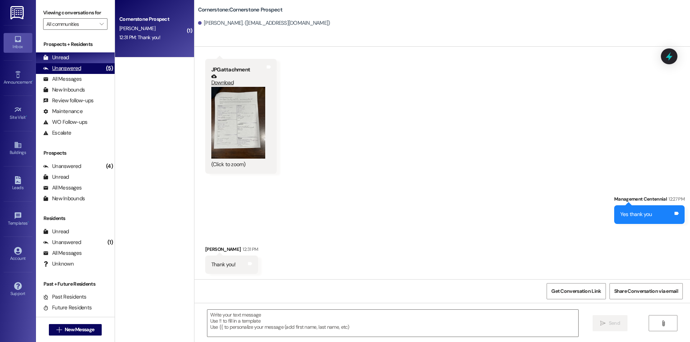
click at [91, 69] on div "Unanswered (5)" at bounding box center [75, 68] width 79 height 11
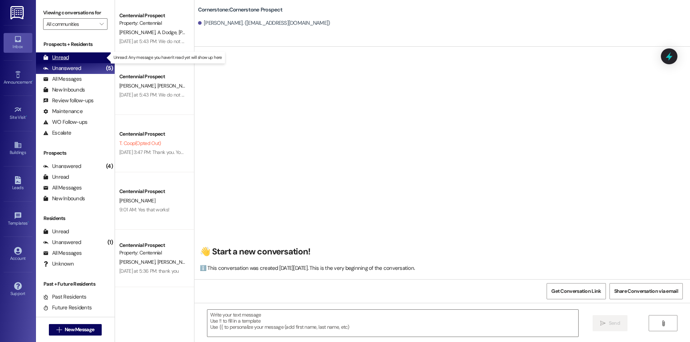
click at [91, 61] on div "Unread (0)" at bounding box center [75, 57] width 79 height 11
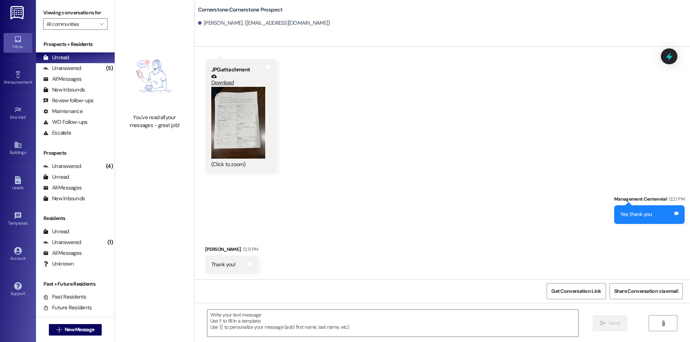
scroll to position [2208, 0]
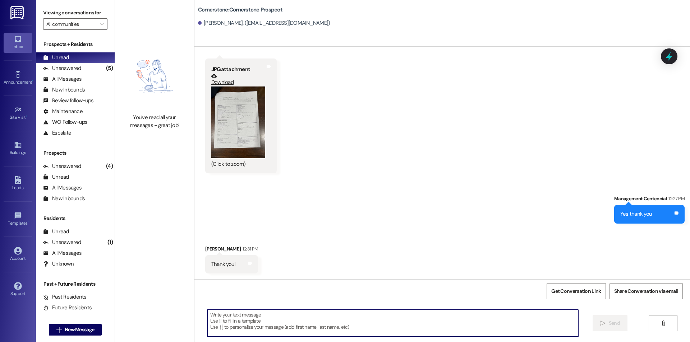
click at [352, 319] on textarea at bounding box center [392, 323] width 371 height 27
type textarea "O"
type textarea "No problem"
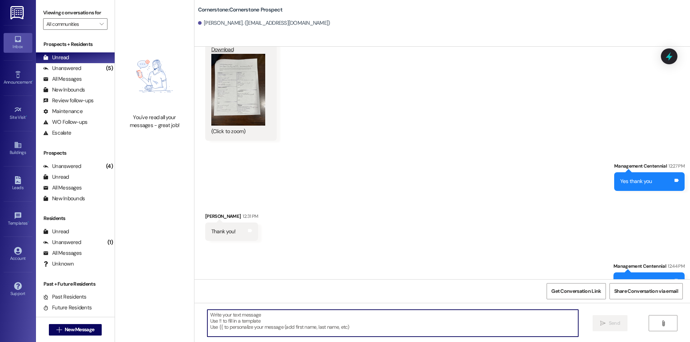
scroll to position [2258, 0]
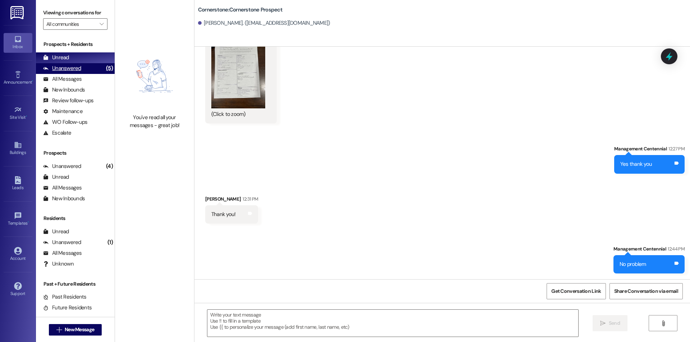
click at [82, 66] on div "Unanswered (5)" at bounding box center [75, 68] width 79 height 11
click at [82, 56] on div "Unread (0)" at bounding box center [75, 57] width 79 height 11
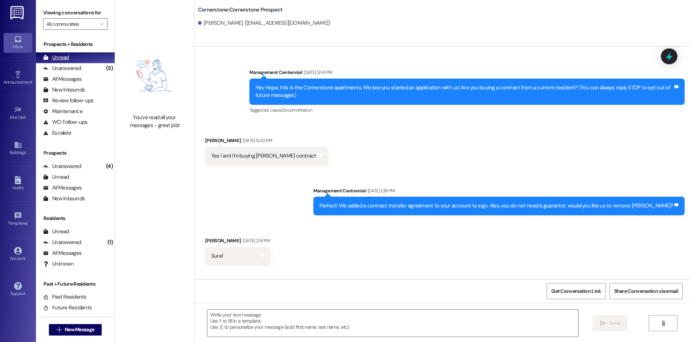
scroll to position [2208, 0]
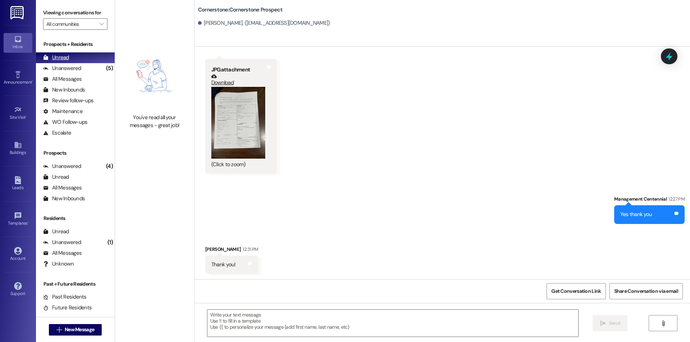
drag, startPoint x: 80, startPoint y: 69, endPoint x: 82, endPoint y: 62, distance: 7.3
click at [80, 69] on div "Unanswered (5)" at bounding box center [75, 68] width 79 height 11
click at [80, 59] on div "Unread (0)" at bounding box center [75, 57] width 79 height 11
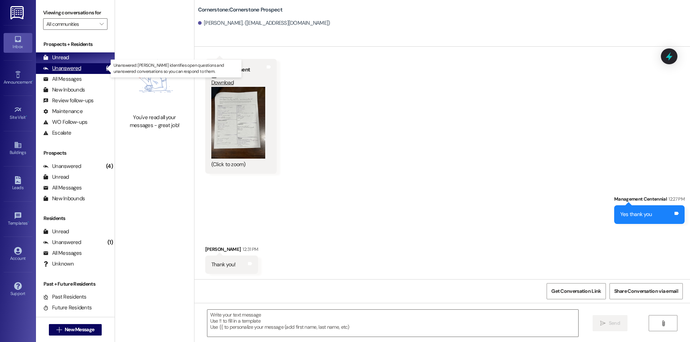
click at [104, 66] on div "(5)" at bounding box center [109, 68] width 10 height 11
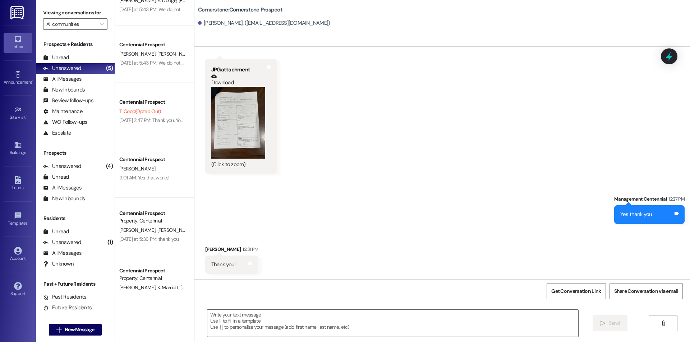
scroll to position [111, 0]
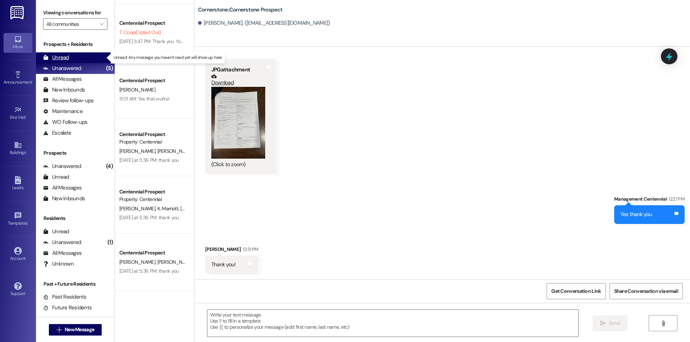
click at [85, 57] on div "Unread (0)" at bounding box center [75, 57] width 79 height 11
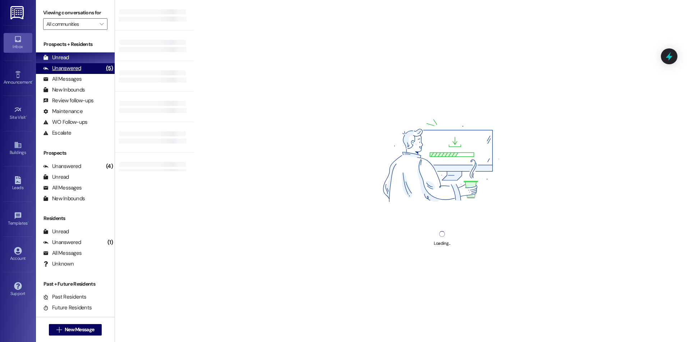
click at [91, 66] on div "Unanswered (5)" at bounding box center [75, 68] width 79 height 11
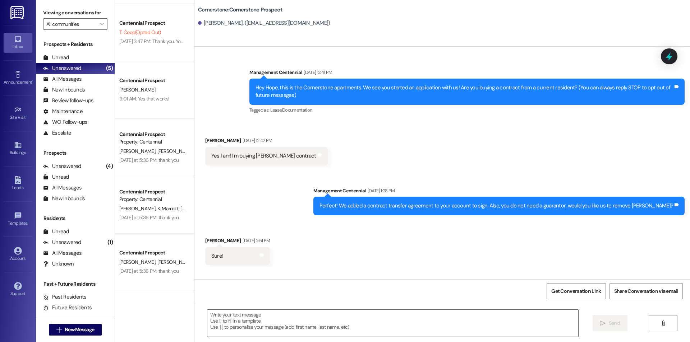
scroll to position [2208, 0]
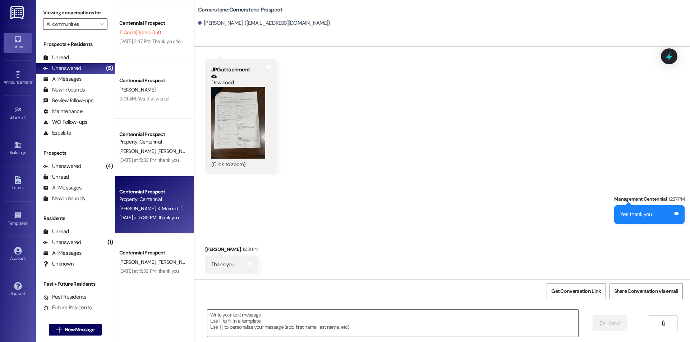
click at [168, 215] on div "[DATE] at 5:36 PM: thank you [DATE] at 5:36 PM: thank you" at bounding box center [148, 217] width 59 height 6
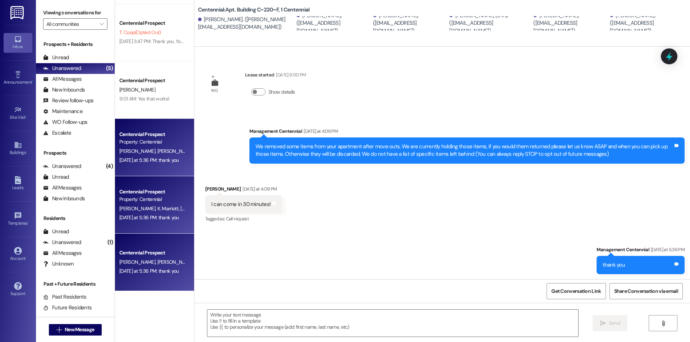
scroll to position [66, 0]
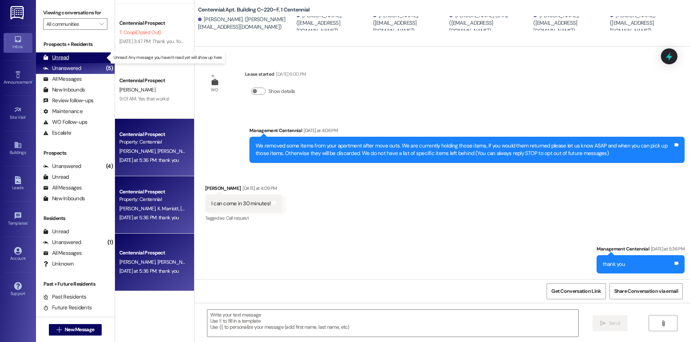
click at [82, 58] on div "Unread (0)" at bounding box center [75, 57] width 79 height 11
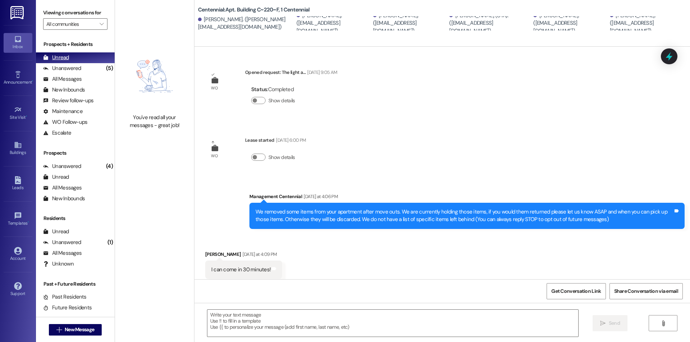
scroll to position [16, 0]
